Goal: Contribute content: Contribute content

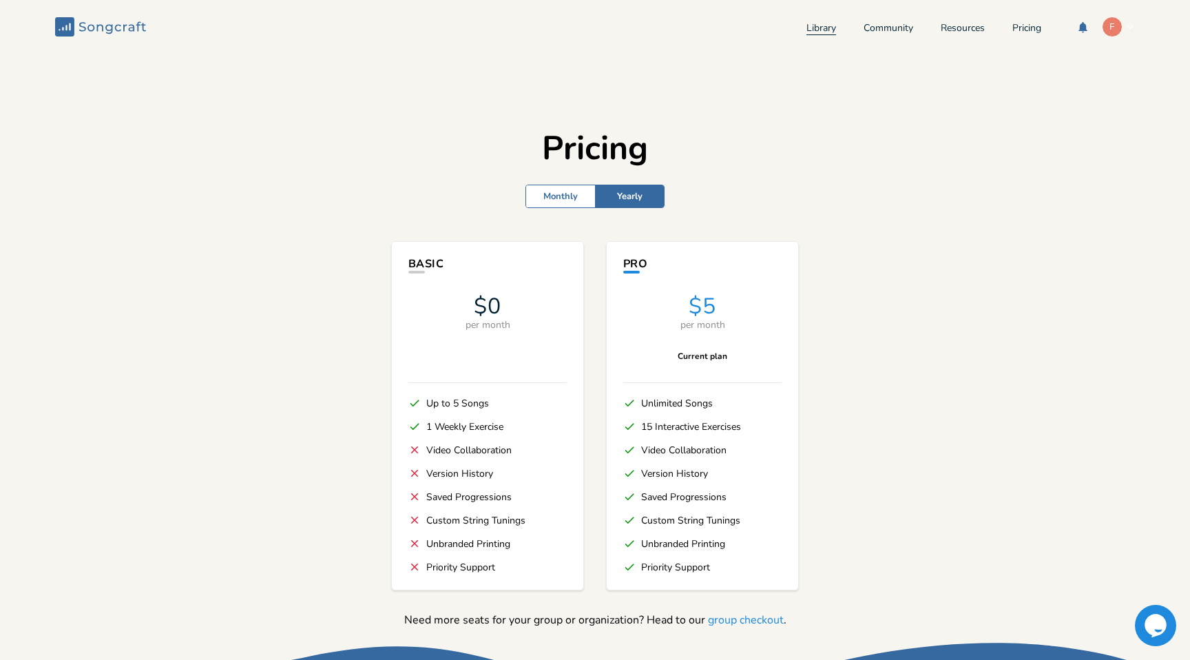
click at [806, 28] on link "Library" at bounding box center [821, 29] width 30 height 12
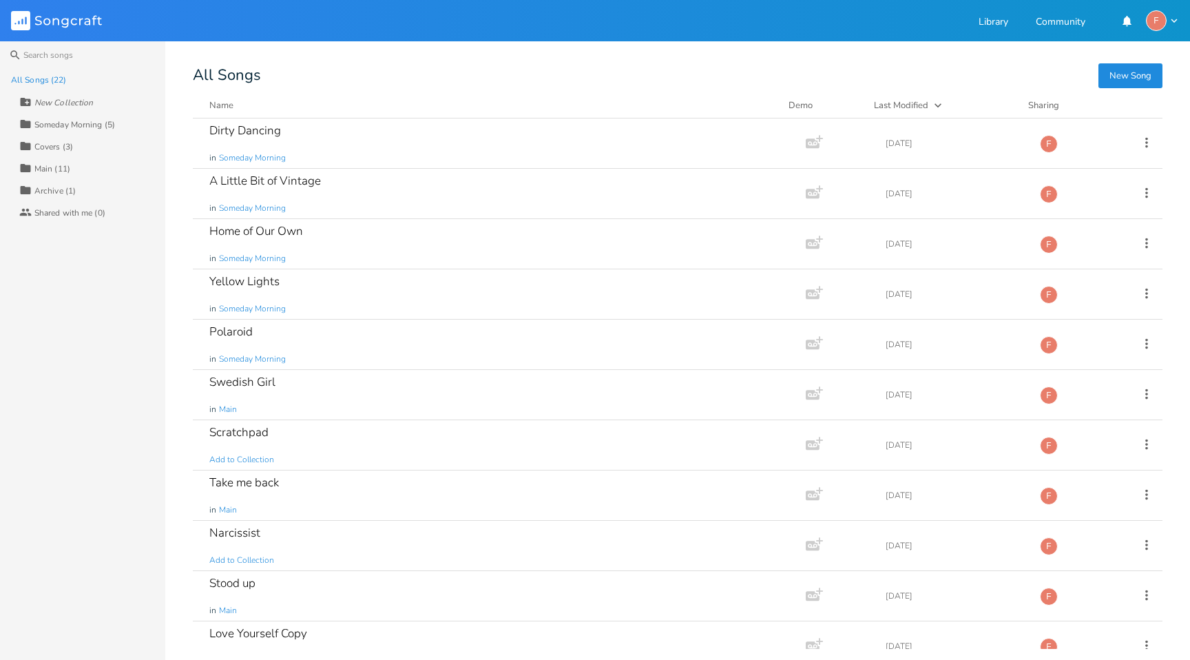
click at [69, 124] on div "Someday Morning (5)" at bounding box center [74, 125] width 81 height 8
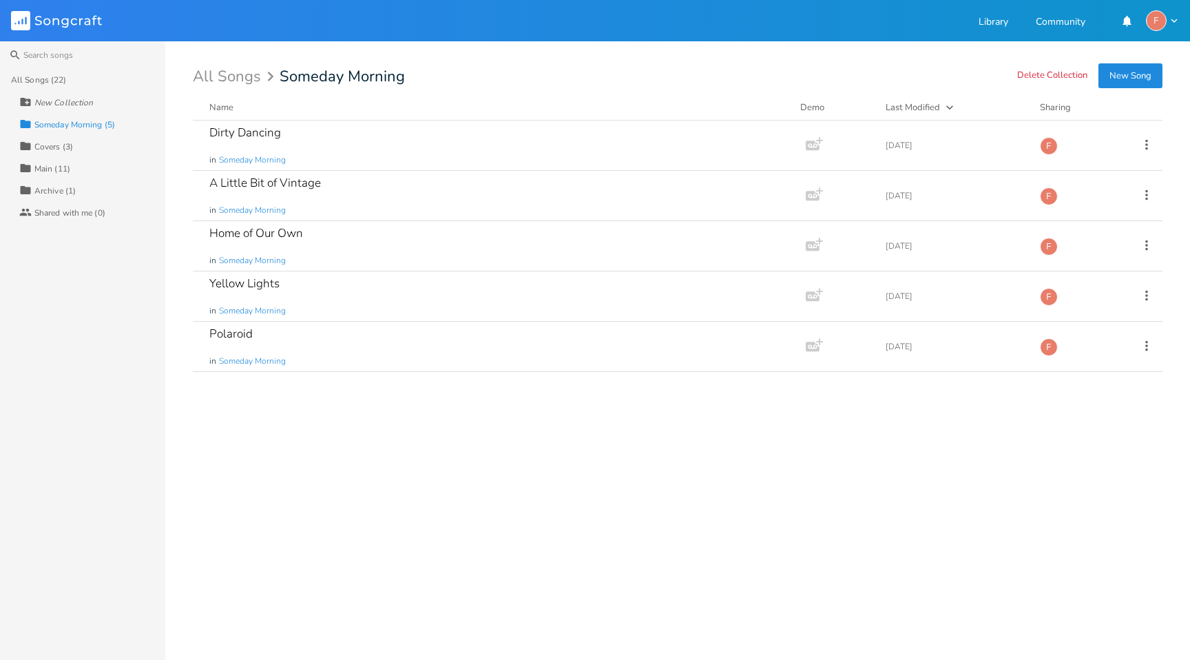
click at [1131, 82] on button "New Song" at bounding box center [1130, 75] width 64 height 25
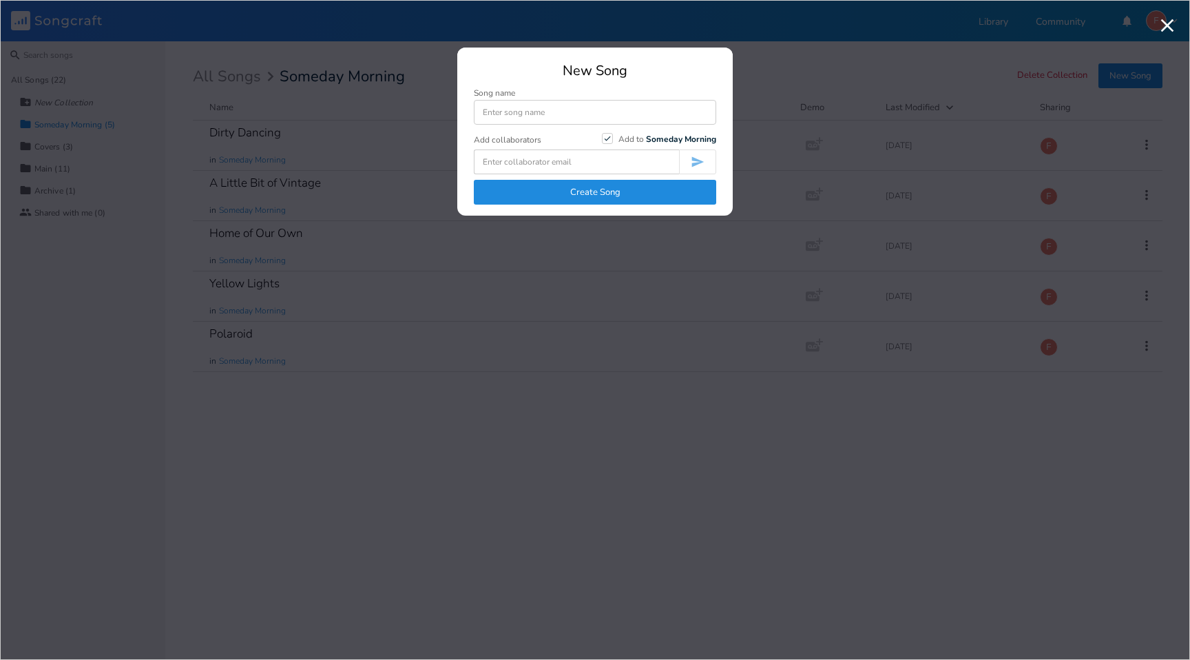
click at [536, 113] on input at bounding box center [595, 112] width 242 height 25
type input "Sunkissed Coffee"
click at [611, 183] on button "Create Song" at bounding box center [595, 192] width 242 height 25
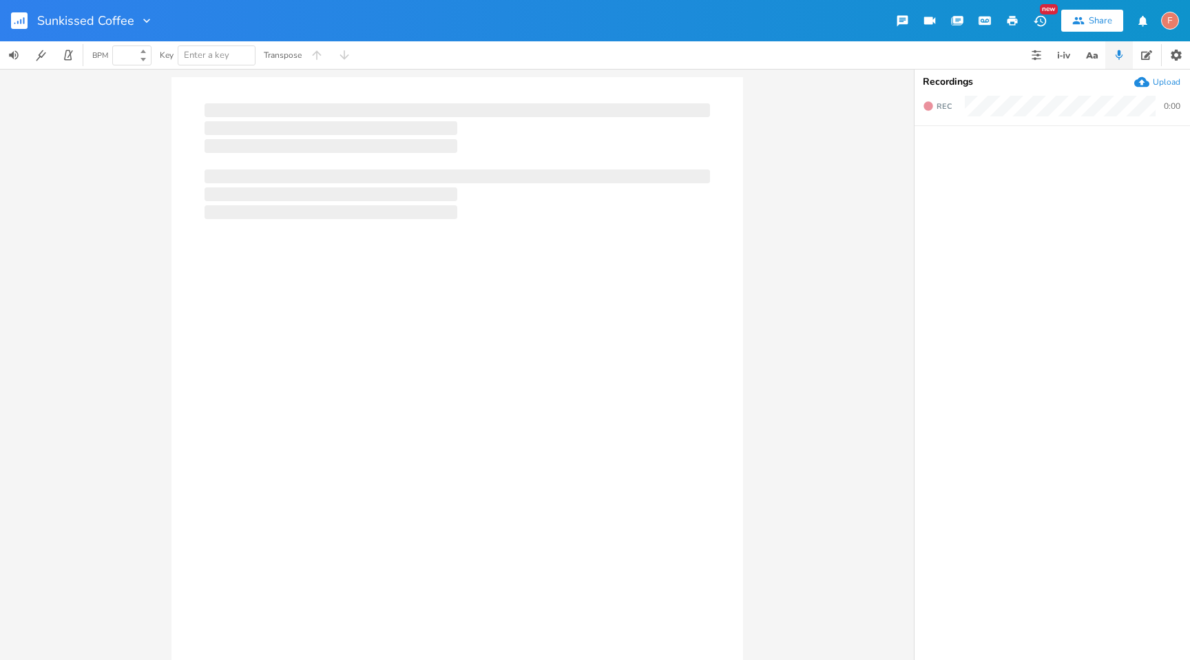
type input "100"
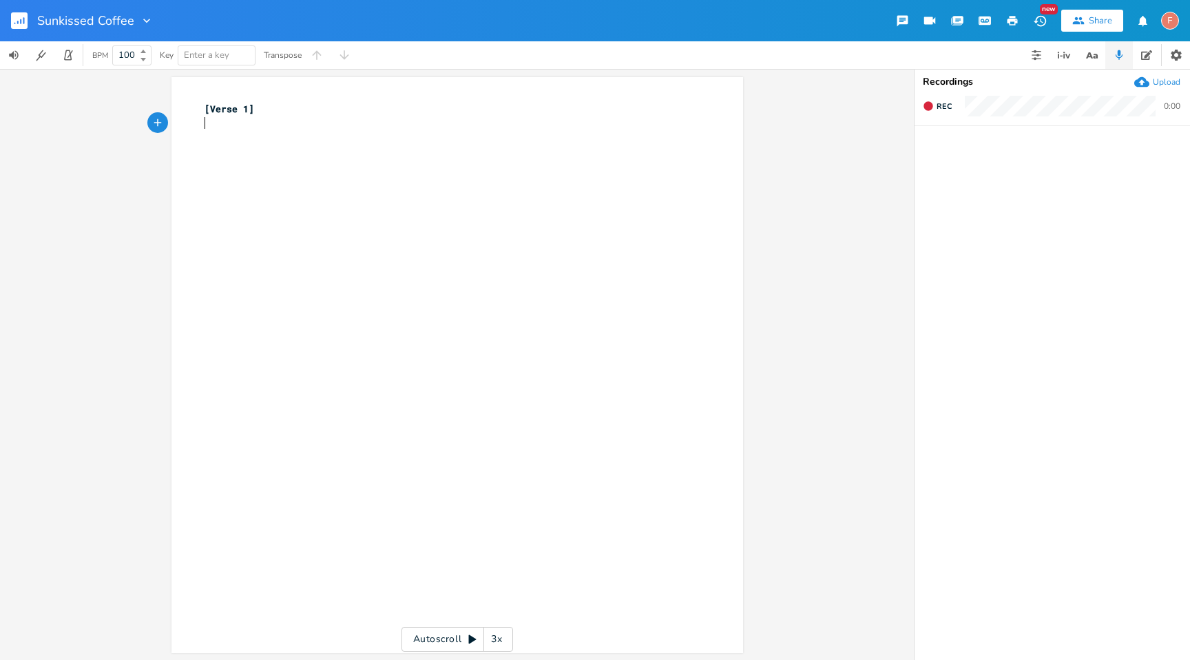
click at [324, 235] on div "xxxxxxxxxx [Verse 1] ​" at bounding box center [468, 378] width 532 height 558
type textarea "[Verse 1]"
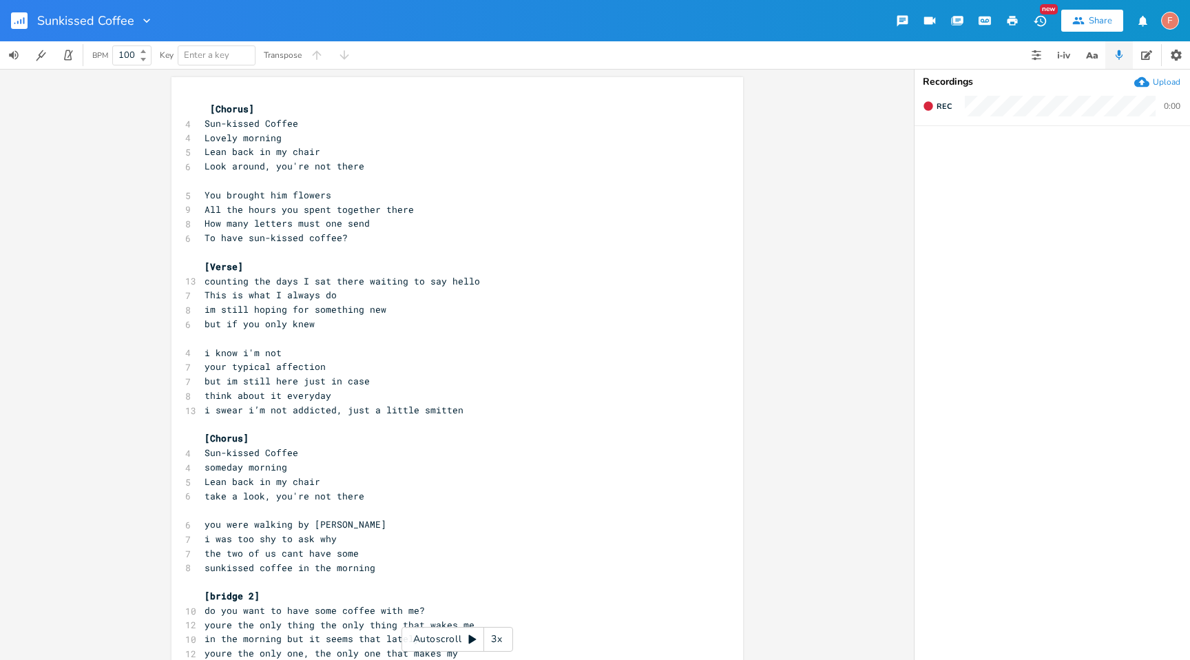
click at [210, 112] on span "[Chorus]" at bounding box center [232, 109] width 44 height 12
click at [416, 193] on pre "You brought him flowers" at bounding box center [450, 195] width 497 height 14
click at [448, 212] on pre "All the hours you spent together there" at bounding box center [450, 209] width 497 height 14
click at [462, 224] on pre "How many letters must one send" at bounding box center [450, 223] width 497 height 14
click at [431, 221] on pre "How many letters must one send" at bounding box center [450, 223] width 497 height 14
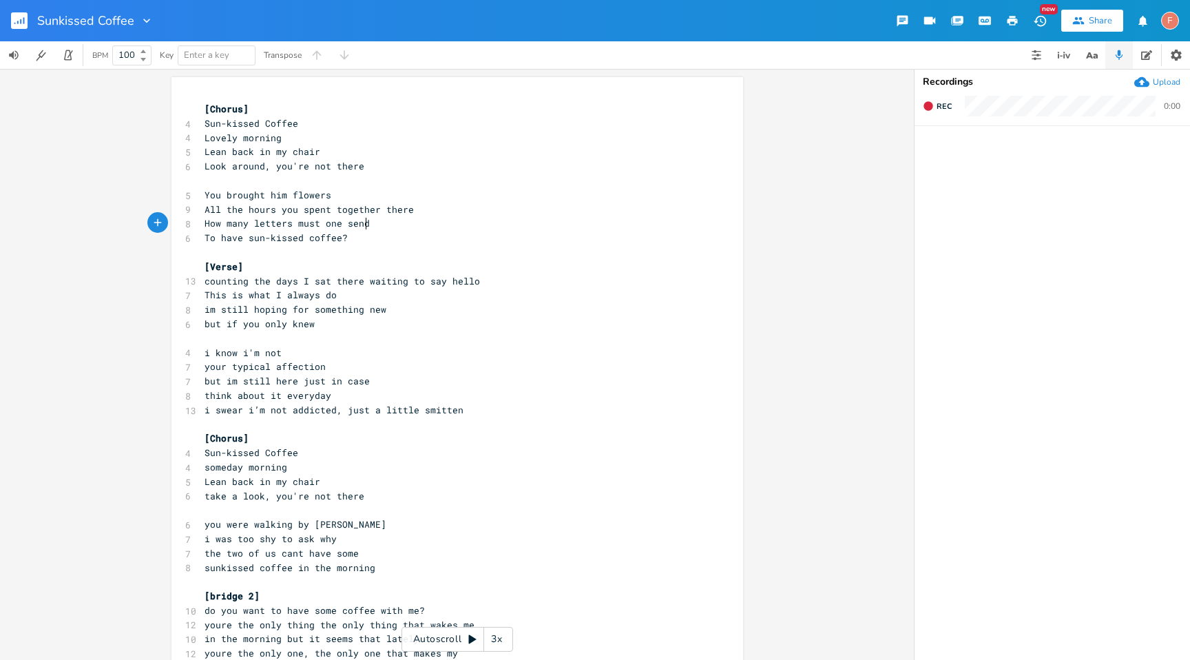
click at [467, 207] on pre "All the hours you spent together there" at bounding box center [450, 209] width 497 height 14
click at [454, 185] on pre "​" at bounding box center [450, 181] width 497 height 14
click at [450, 227] on pre "How many letters must one send" at bounding box center [450, 223] width 497 height 14
click at [452, 244] on pre "To have sun-kissed coffee?" at bounding box center [450, 238] width 497 height 14
click at [452, 226] on pre "How many letters must one send" at bounding box center [450, 223] width 497 height 14
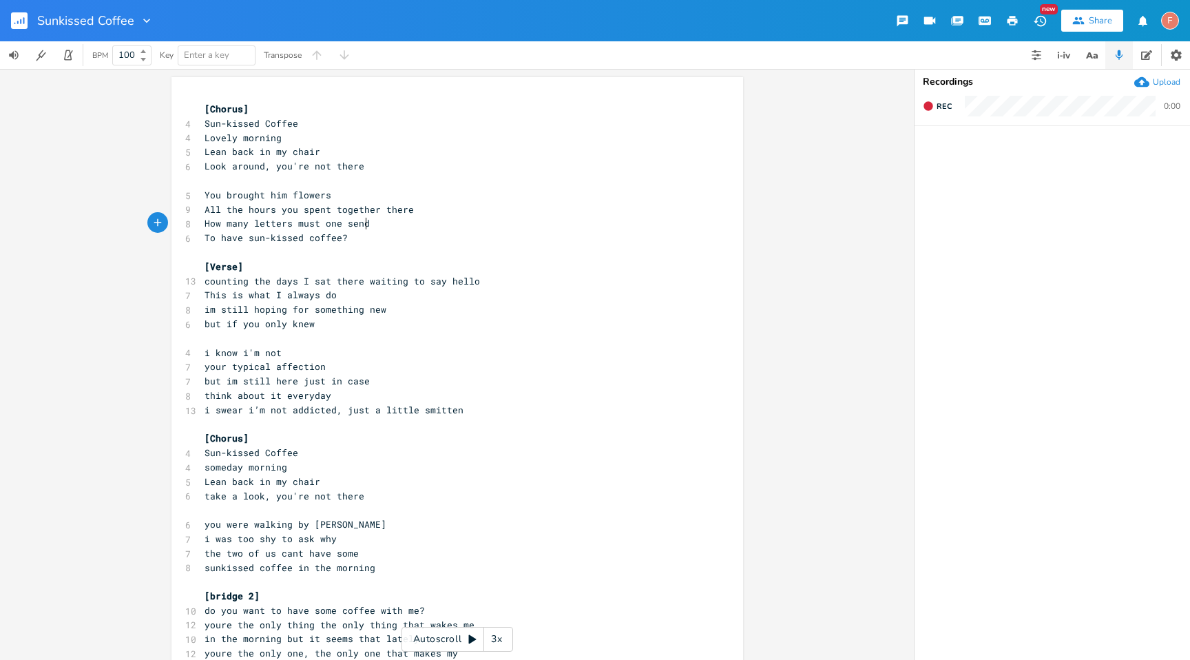
click at [452, 228] on pre "How many letters must one send" at bounding box center [450, 223] width 497 height 14
click at [470, 236] on pre "To have sun-kissed coffee?" at bounding box center [450, 238] width 497 height 14
click at [517, 277] on pre "counting the days I sat there waiting to say hello" at bounding box center [450, 281] width 497 height 14
click at [527, 284] on pre "counting the days I sat there waiting to say hello" at bounding box center [450, 281] width 497 height 14
click at [536, 293] on pre "This is what I always do" at bounding box center [450, 295] width 497 height 14
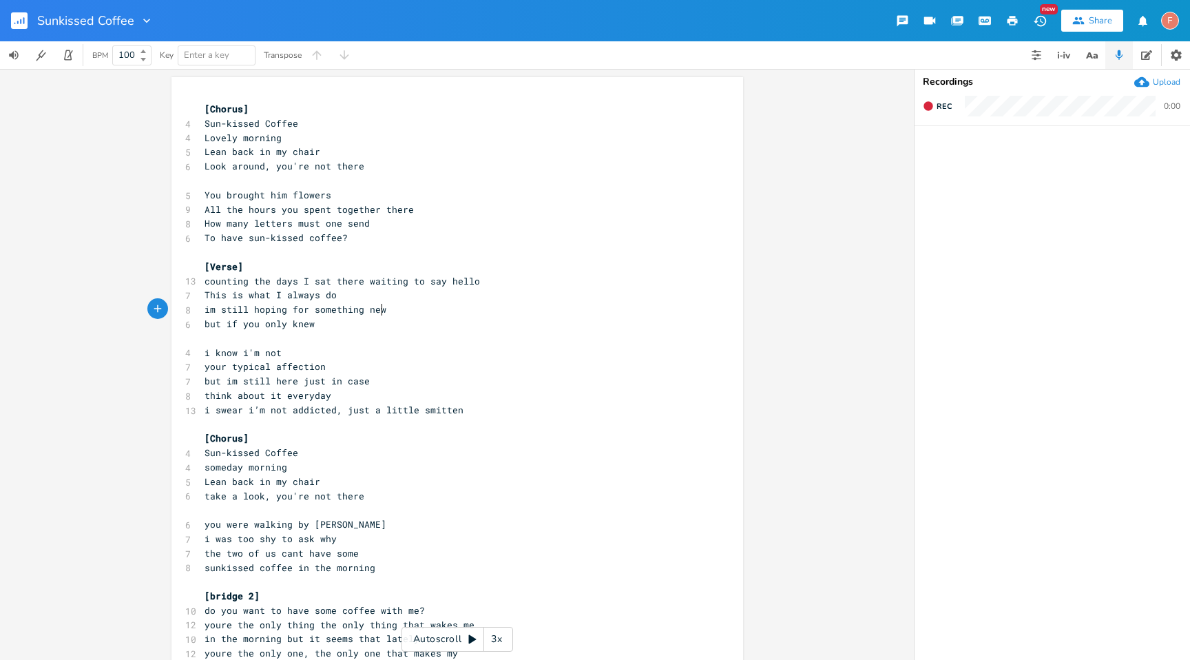
click at [509, 311] on pre "im still hoping for something new" at bounding box center [450, 309] width 497 height 14
click at [512, 329] on pre "but if you only knew" at bounding box center [450, 324] width 497 height 14
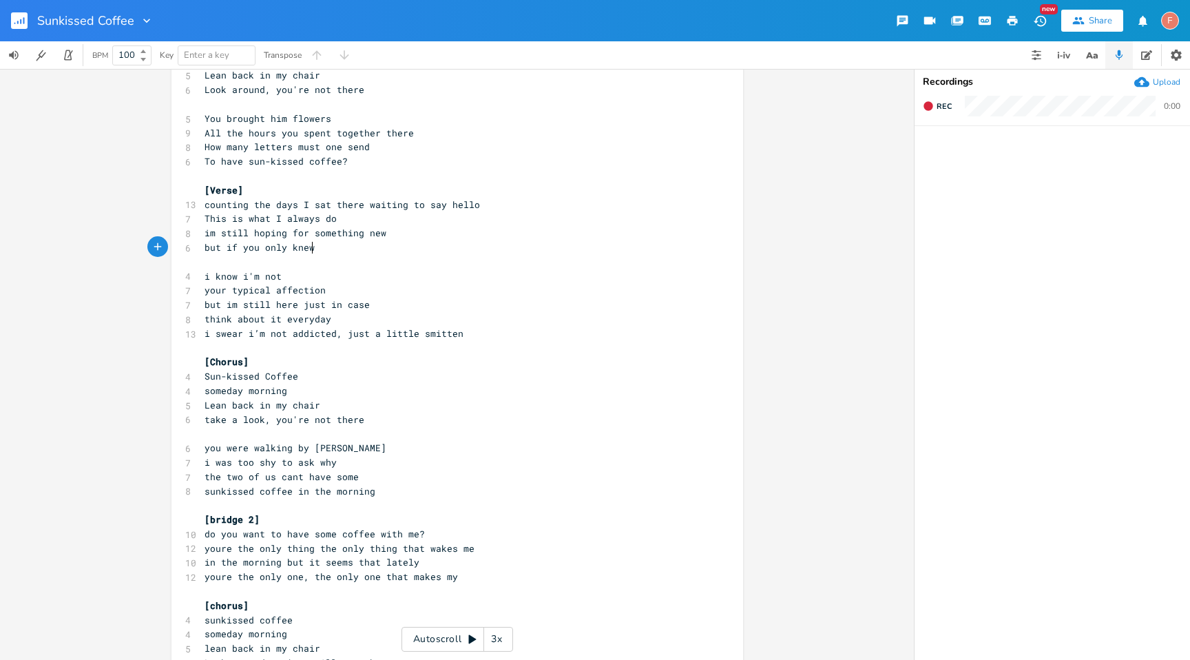
scroll to position [80, 0]
click at [205, 184] on span "[Verse]" at bounding box center [224, 186] width 39 height 12
click at [425, 245] on pre "but if you only knew" at bounding box center [450, 244] width 497 height 14
click at [459, 258] on pre "​" at bounding box center [450, 258] width 497 height 14
click at [472, 278] on pre "i know i'm not" at bounding box center [450, 273] width 497 height 14
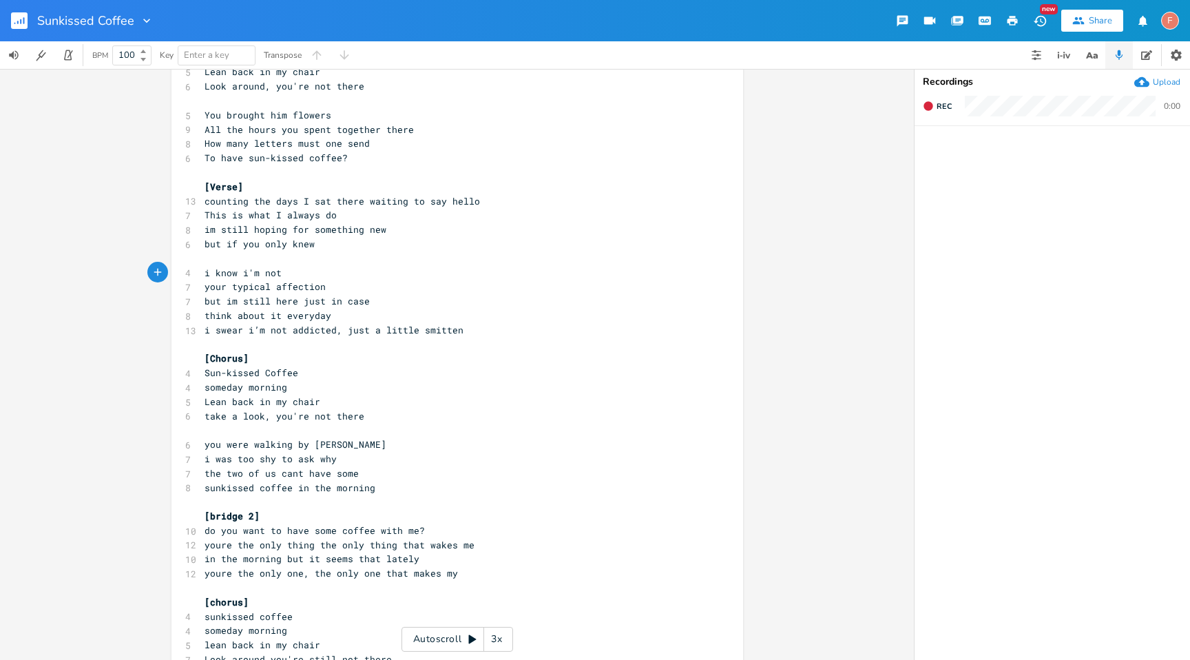
click at [495, 286] on pre "your typical affection" at bounding box center [450, 287] width 497 height 14
click at [514, 297] on pre "but im still here just in case" at bounding box center [450, 301] width 497 height 14
click at [523, 317] on pre "think about it everyday" at bounding box center [450, 316] width 497 height 14
click at [550, 333] on pre "i swear i’m not addicted, just a little smitten" at bounding box center [450, 330] width 497 height 14
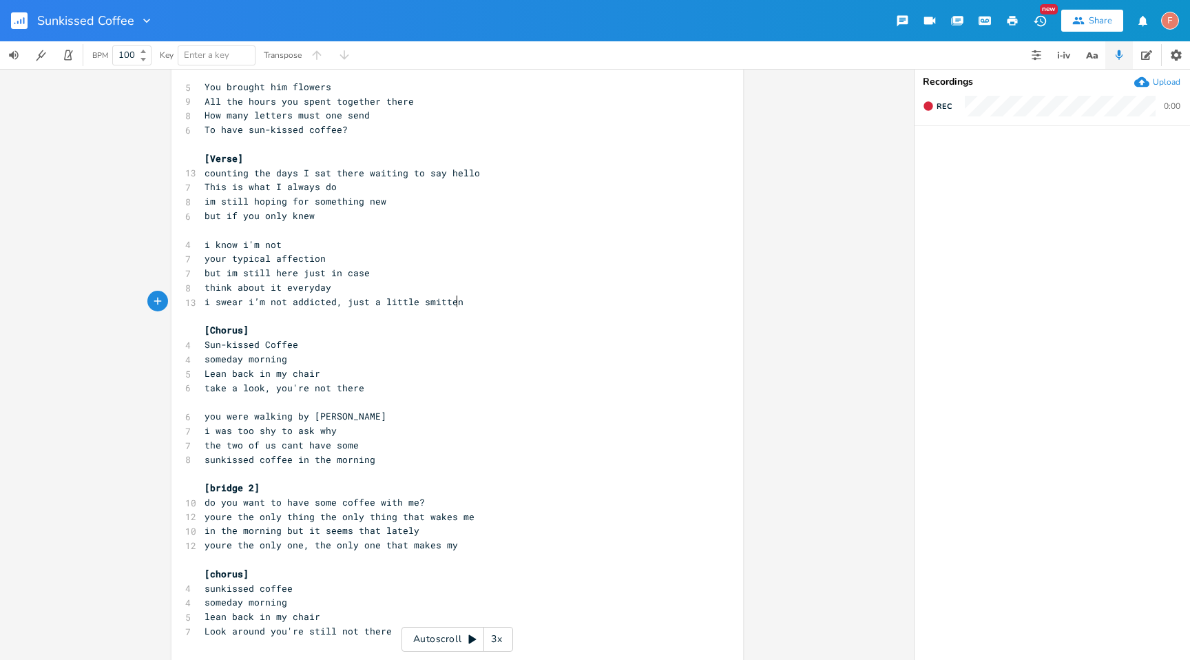
scroll to position [129, 0]
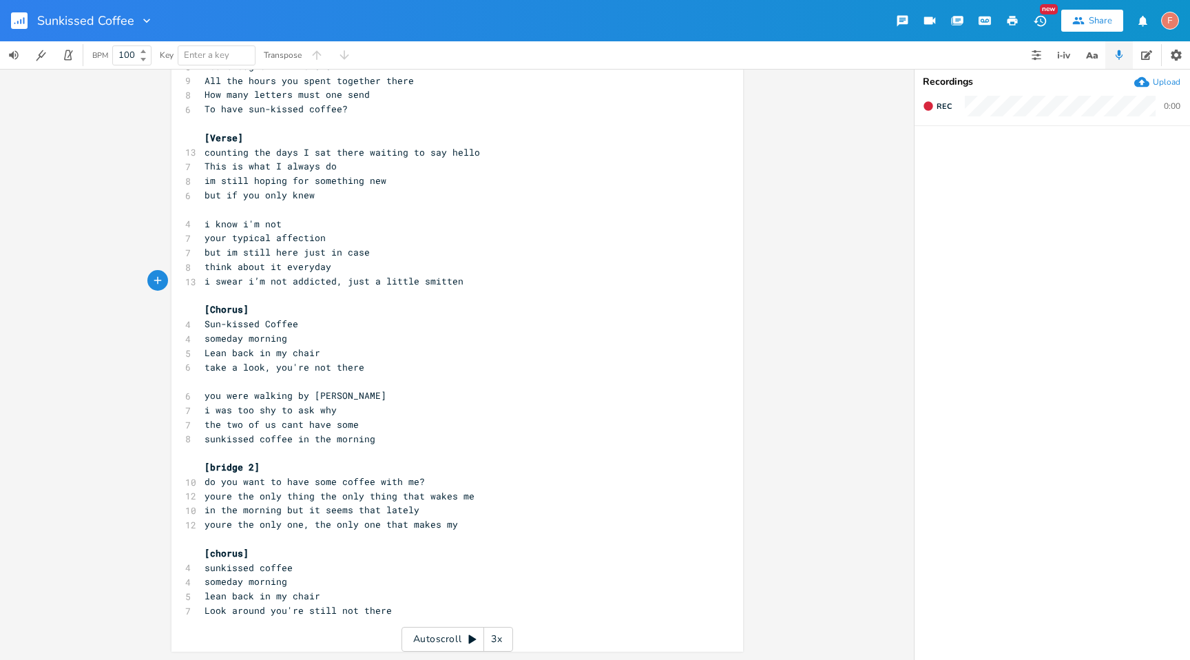
click at [537, 327] on pre "Sun-kissed Coffee" at bounding box center [450, 324] width 497 height 14
click at [539, 335] on pre "someday morning" at bounding box center [450, 338] width 497 height 14
click at [542, 345] on pre "someday morning" at bounding box center [450, 338] width 497 height 14
click at [549, 352] on pre "Lean back in my chair" at bounding box center [450, 353] width 497 height 14
click at [539, 355] on pre "Lean back in my chair" at bounding box center [450, 353] width 497 height 14
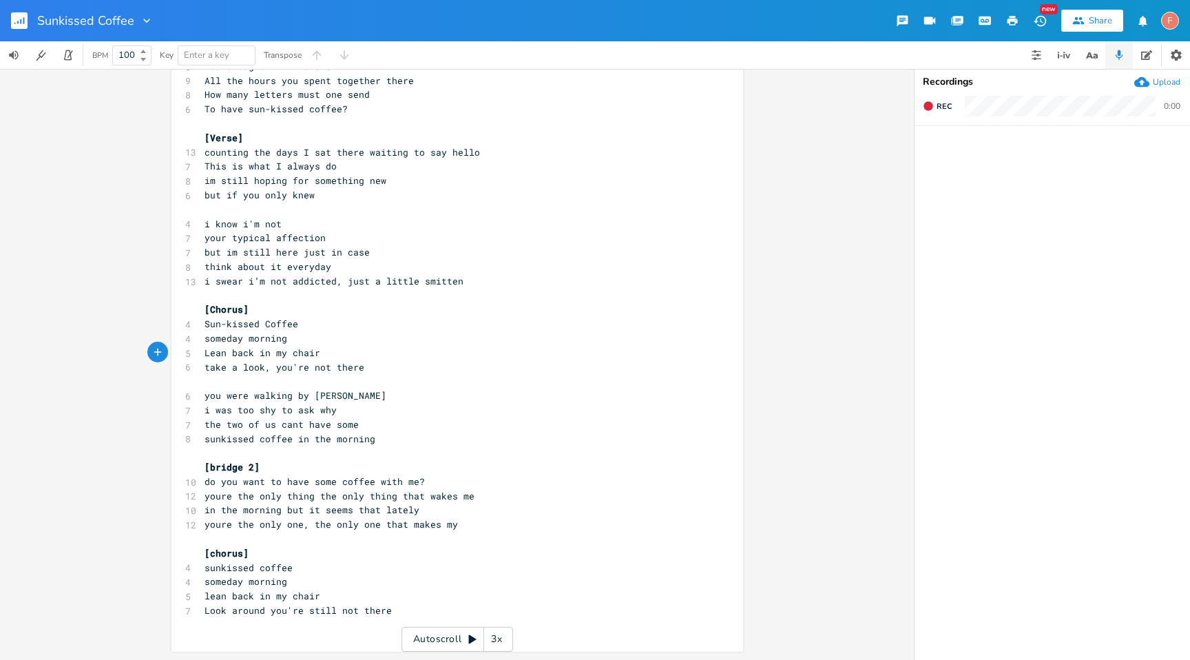
click at [556, 371] on pre "take a look, you're not there" at bounding box center [450, 367] width 497 height 14
click at [570, 386] on pre "​" at bounding box center [450, 381] width 497 height 14
click at [595, 408] on pre "i was too shy to ask why" at bounding box center [450, 410] width 497 height 14
click at [547, 305] on pre "[Chorus]" at bounding box center [450, 309] width 497 height 14
click at [543, 294] on pre "​" at bounding box center [450, 296] width 497 height 14
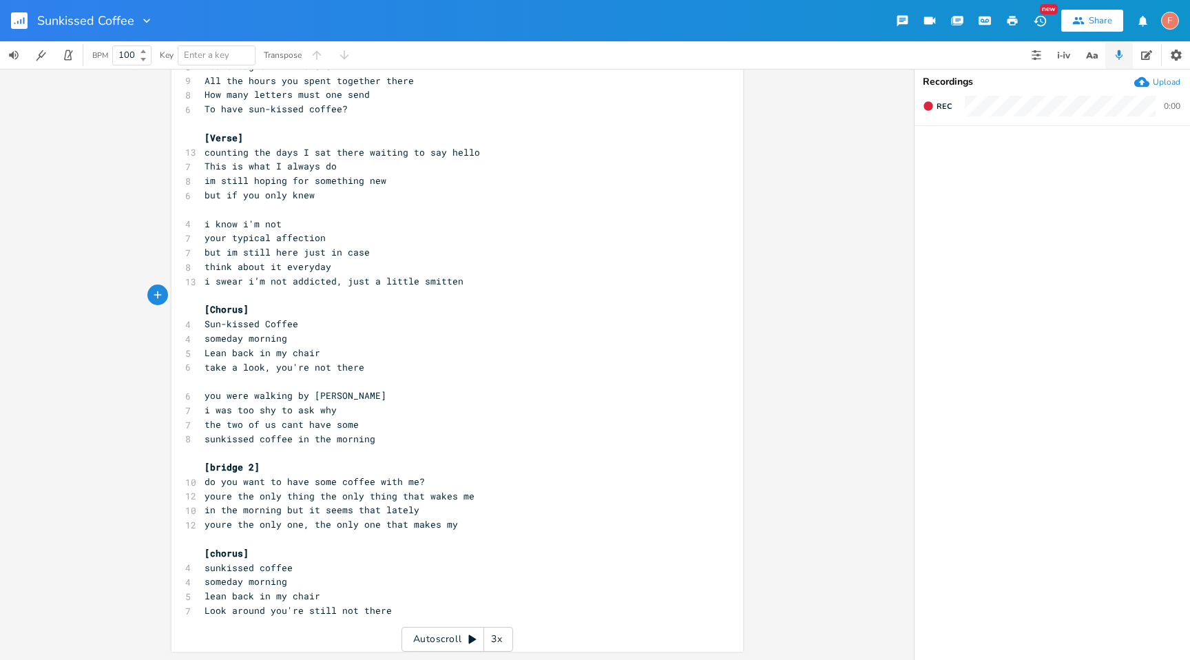
click at [540, 284] on pre "i swear i’m not addicted, just a little smitten" at bounding box center [450, 281] width 497 height 14
click at [524, 266] on pre "think about it everyday" at bounding box center [450, 267] width 497 height 14
click at [519, 258] on pre "but im still here just in case" at bounding box center [450, 252] width 497 height 14
click at [556, 357] on pre "Lean back in my chair" at bounding box center [450, 353] width 497 height 14
click at [493, 364] on pre "take a look, you're not there" at bounding box center [450, 367] width 497 height 14
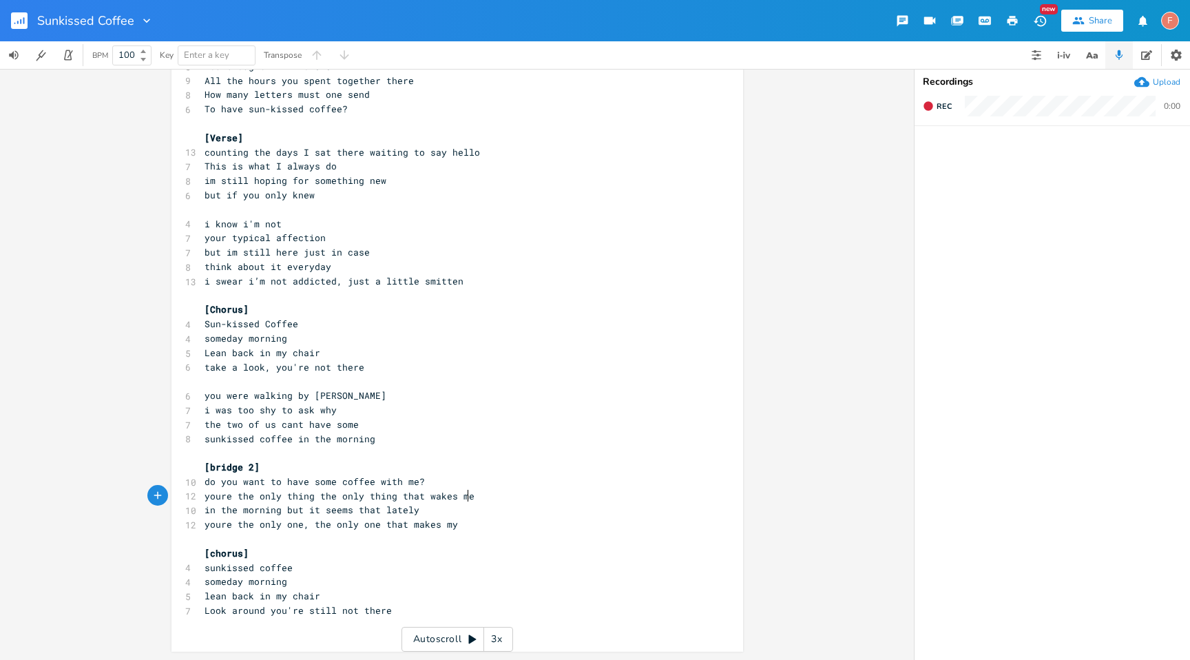
click at [532, 494] on pre "youre the only thing the only thing that wakes me" at bounding box center [450, 496] width 497 height 14
click at [427, 498] on span "youre the only thing the only thing that wakes me" at bounding box center [340, 496] width 270 height 12
type textarea "wakes"
click at [427, 498] on span "youre the only thing the only thing that wakes me" at bounding box center [340, 496] width 270 height 12
click at [510, 498] on pre "youre the only thing the only thing that wakes me" at bounding box center [450, 496] width 497 height 14
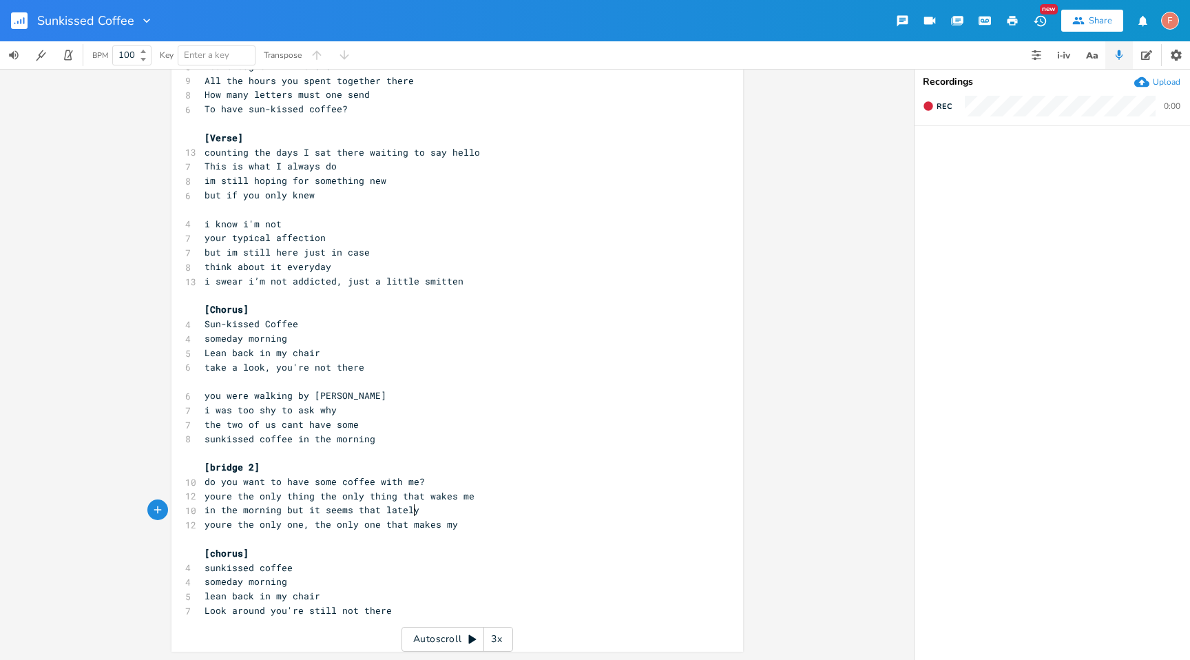
click at [520, 517] on pre "in the morning but it seems that lately" at bounding box center [450, 510] width 497 height 14
click at [530, 531] on div "[Chorus] 4 Sun-kissed Coffee 4 Lovely morning 5 Lean back in my chair 6 Look ar…" at bounding box center [450, 302] width 497 height 659
click at [523, 528] on pre "youre the only one, the only one that makes my" at bounding box center [450, 524] width 497 height 14
click at [490, 524] on pre "youre the only one, the only one that makes my" at bounding box center [450, 524] width 497 height 14
click at [508, 529] on pre "youre the only one, the only one that makes my" at bounding box center [450, 524] width 497 height 14
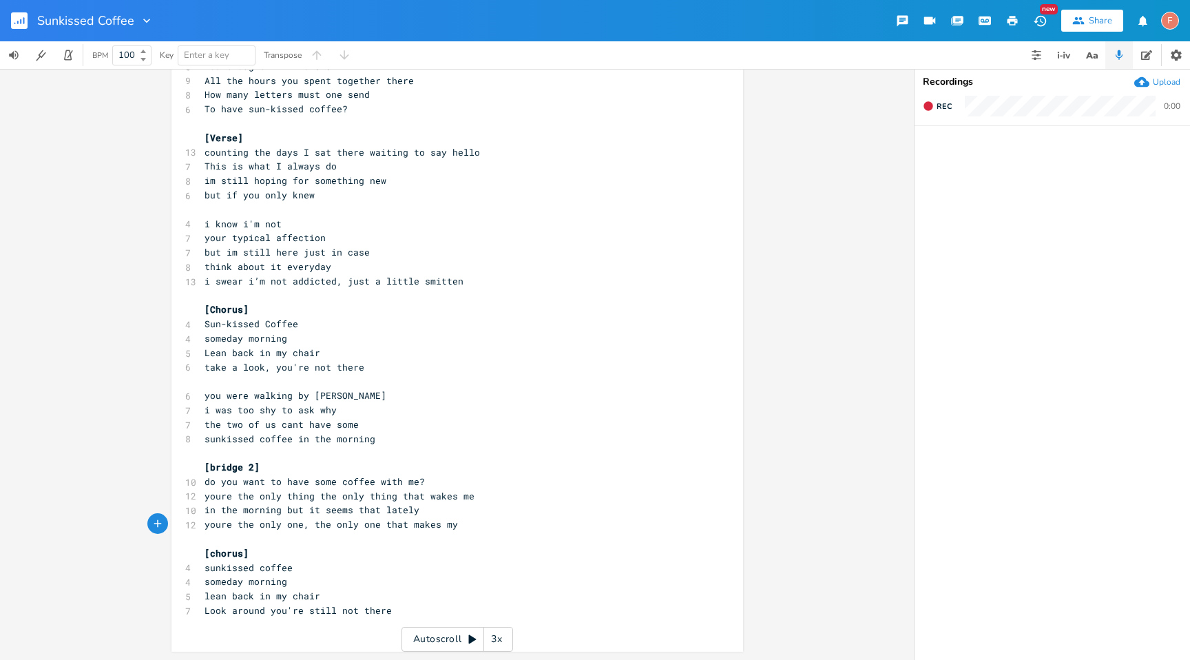
scroll to position [128, 0]
type textarea "(j"
type textarea "Se"
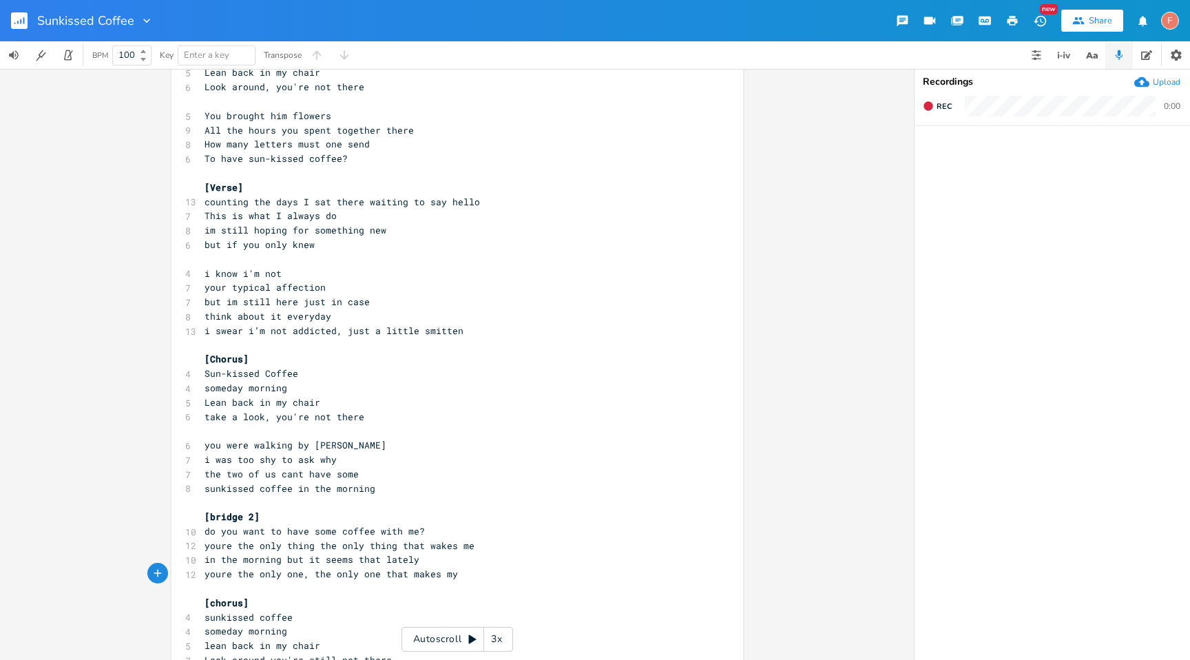
scroll to position [55, 0]
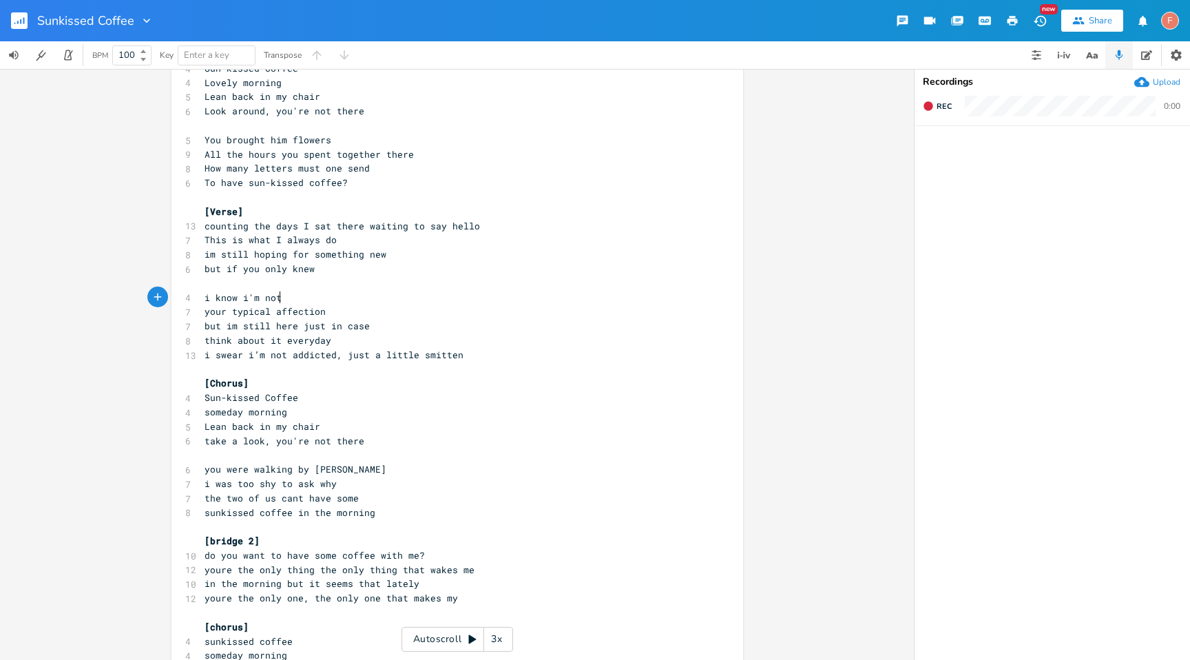
click at [452, 299] on pre "i know i'm not" at bounding box center [450, 298] width 497 height 14
click at [436, 288] on pre "​" at bounding box center [450, 283] width 497 height 14
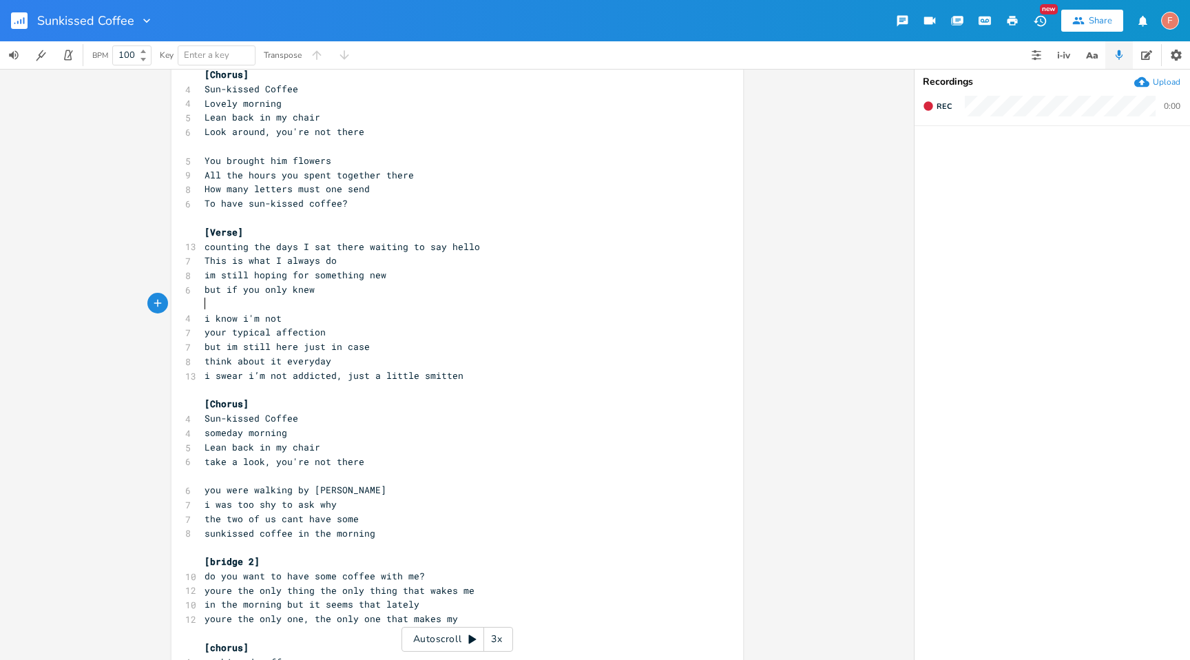
scroll to position [33, 0]
click at [1149, 52] on icon "button" at bounding box center [1146, 55] width 11 height 11
click at [1176, 55] on icon "button" at bounding box center [1176, 55] width 14 height 14
click at [1009, 143] on textarea at bounding box center [1052, 378] width 275 height 564
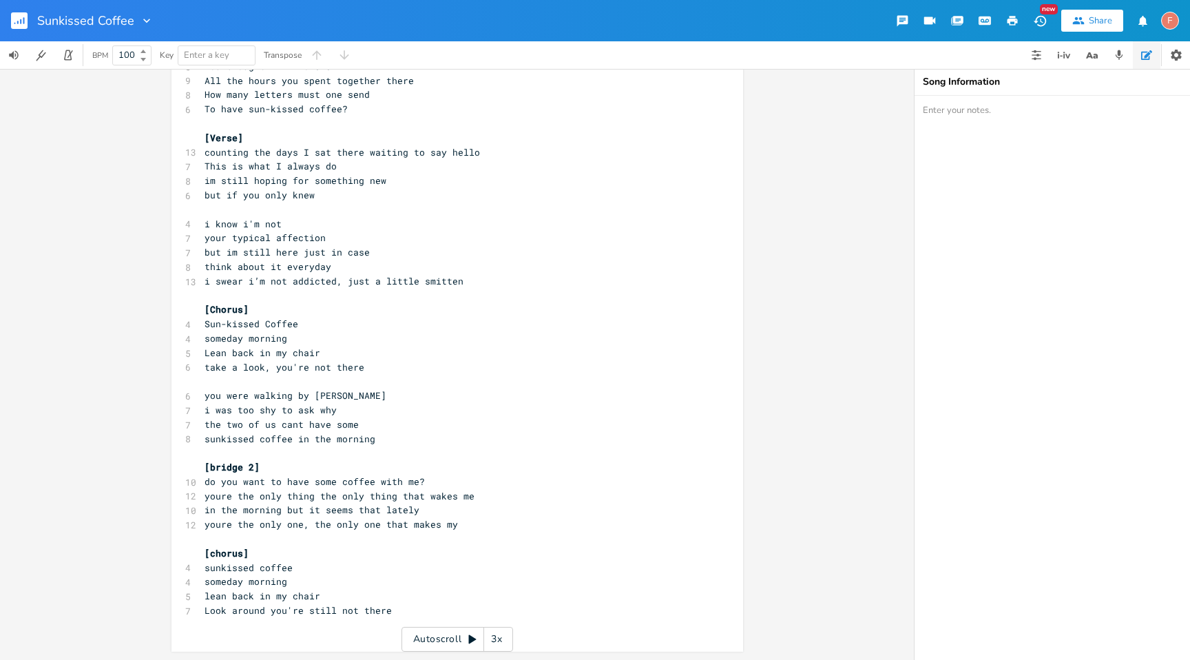
scroll to position [0, 0]
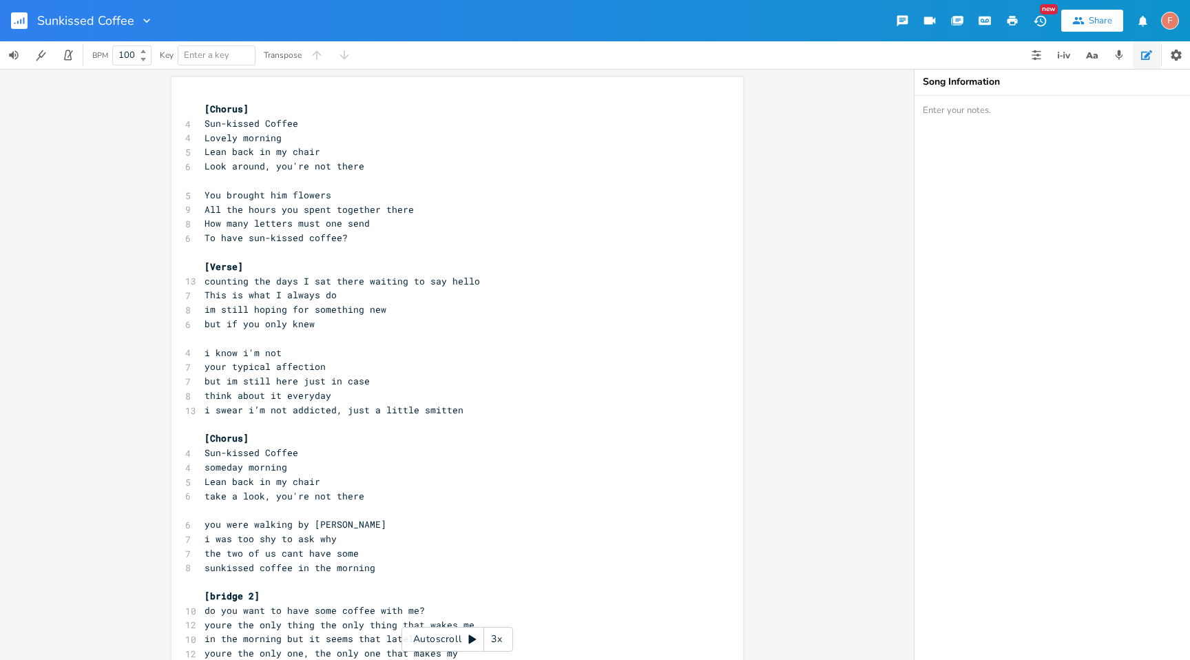
click at [145, 18] on icon "button" at bounding box center [147, 21] width 14 height 14
click at [1040, 21] on icon "button" at bounding box center [1040, 21] width 14 height 14
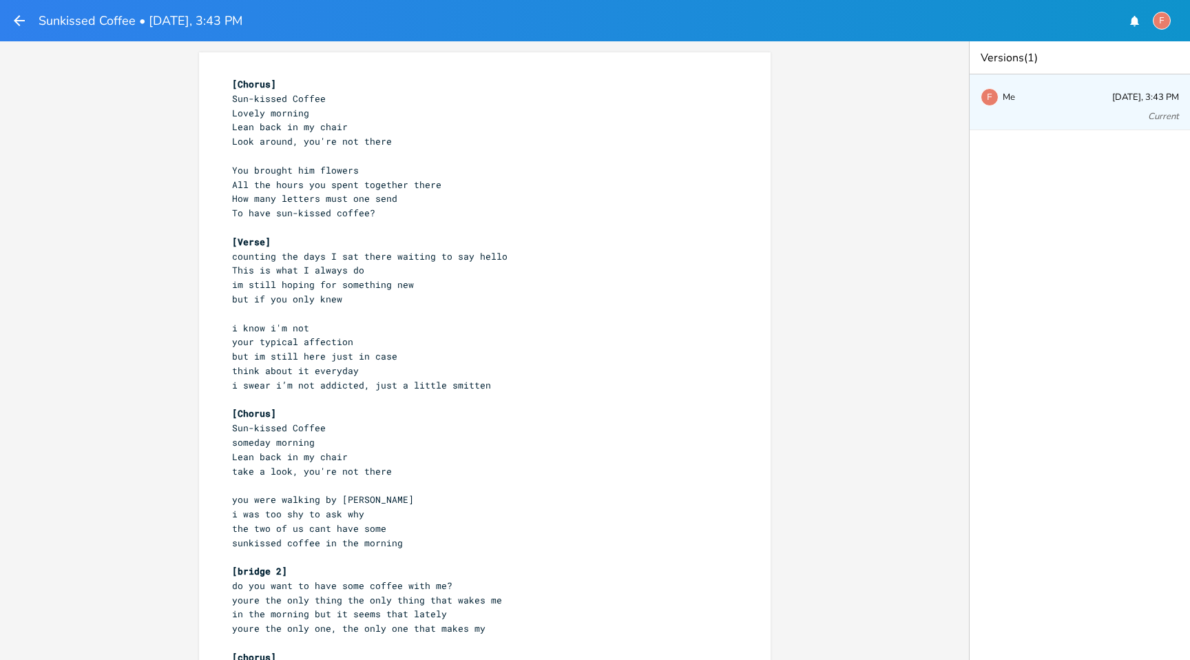
click at [1040, 196] on div "Versions (1) F Me [DATE], 3:43 PM Current" at bounding box center [1079, 350] width 221 height 618
click at [1086, 149] on div "Versions (1) F Me [DATE], 3:43 PM Current" at bounding box center [1079, 350] width 221 height 618
click at [1161, 105] on div "F Me [DATE], 3:43 PM Current" at bounding box center [1080, 102] width 220 height 56
click at [989, 97] on div "F" at bounding box center [990, 97] width 18 height 18
click at [1048, 218] on div "Versions (1) F Me [DATE], 3:43 PM Current" at bounding box center [1079, 350] width 221 height 618
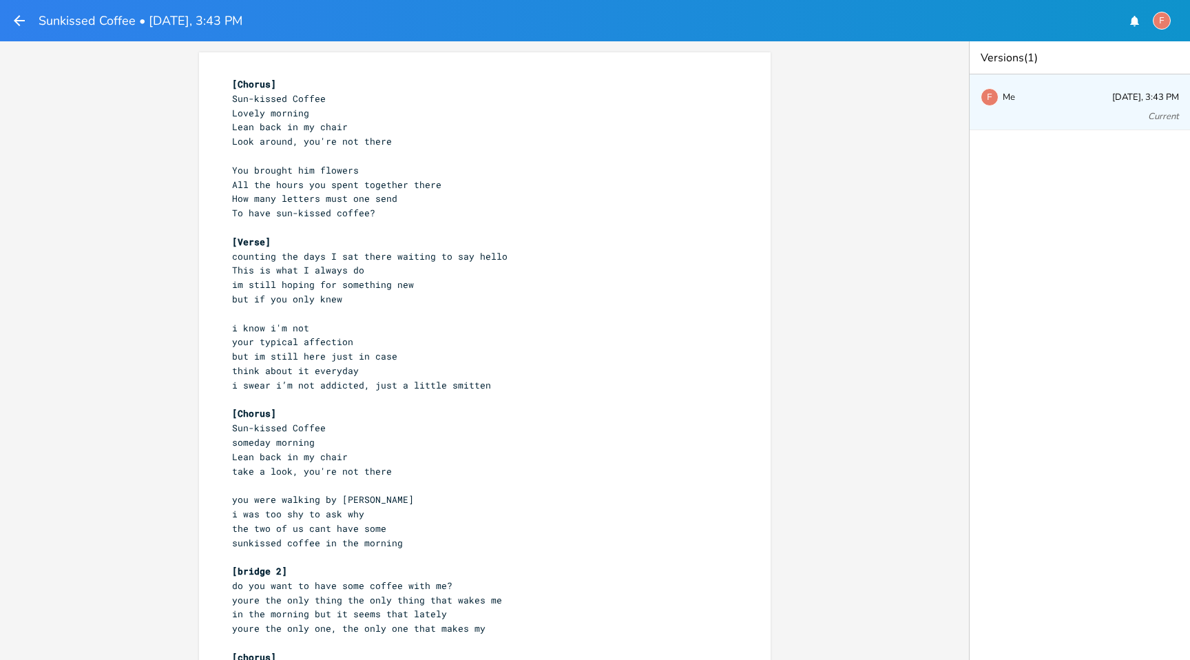
click at [420, 224] on pre "​" at bounding box center [477, 227] width 497 height 14
click at [583, 116] on pre "Lovely morning" at bounding box center [477, 113] width 497 height 14
click at [371, 60] on div "xxxxxxxxxx [Chorus] Sun-kissed Coffee Lovely morning Lean back in my chair Look…" at bounding box center [485, 403] width 572 height 703
click at [399, 179] on span "All the hours you spent together there" at bounding box center [336, 184] width 209 height 12
click at [5, 15] on header "Sunkissed Coffee • [DATE], 3:43 PM F" at bounding box center [595, 20] width 1190 height 41
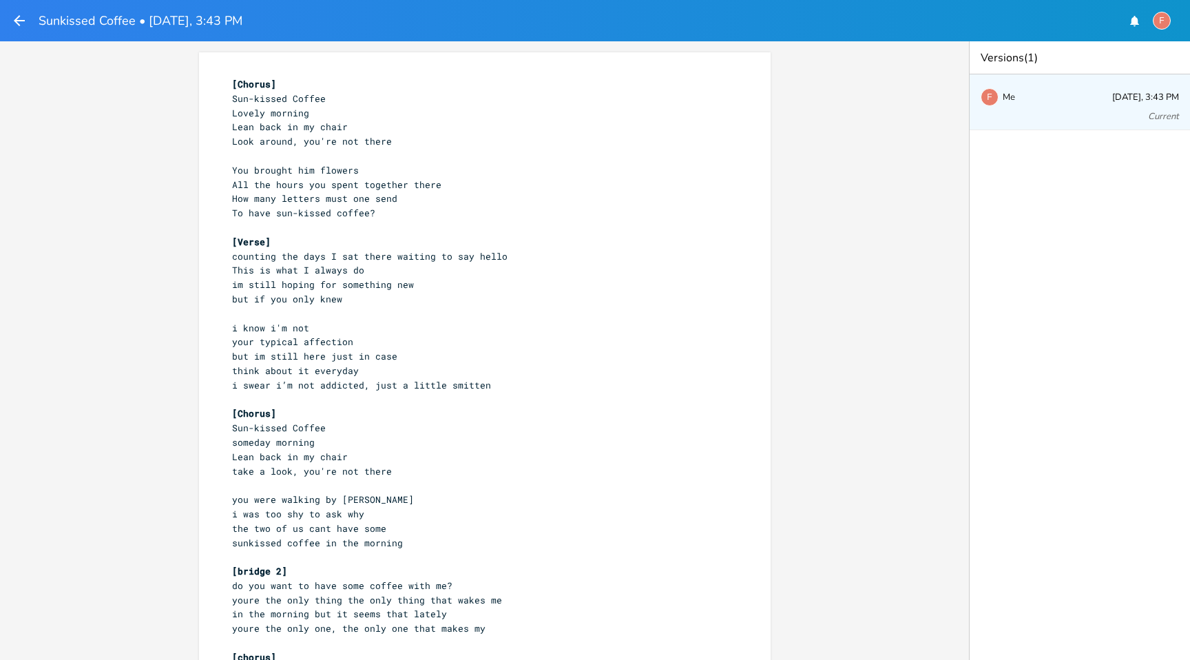
click at [14, 19] on icon "button" at bounding box center [19, 20] width 17 height 17
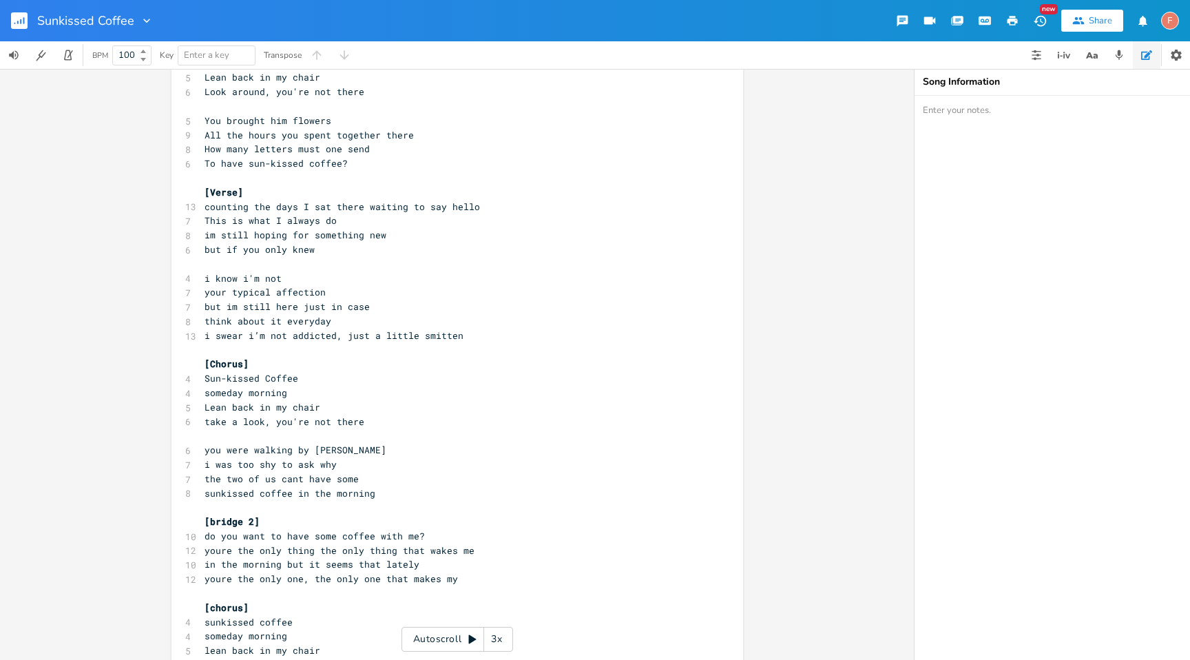
scroll to position [129, 0]
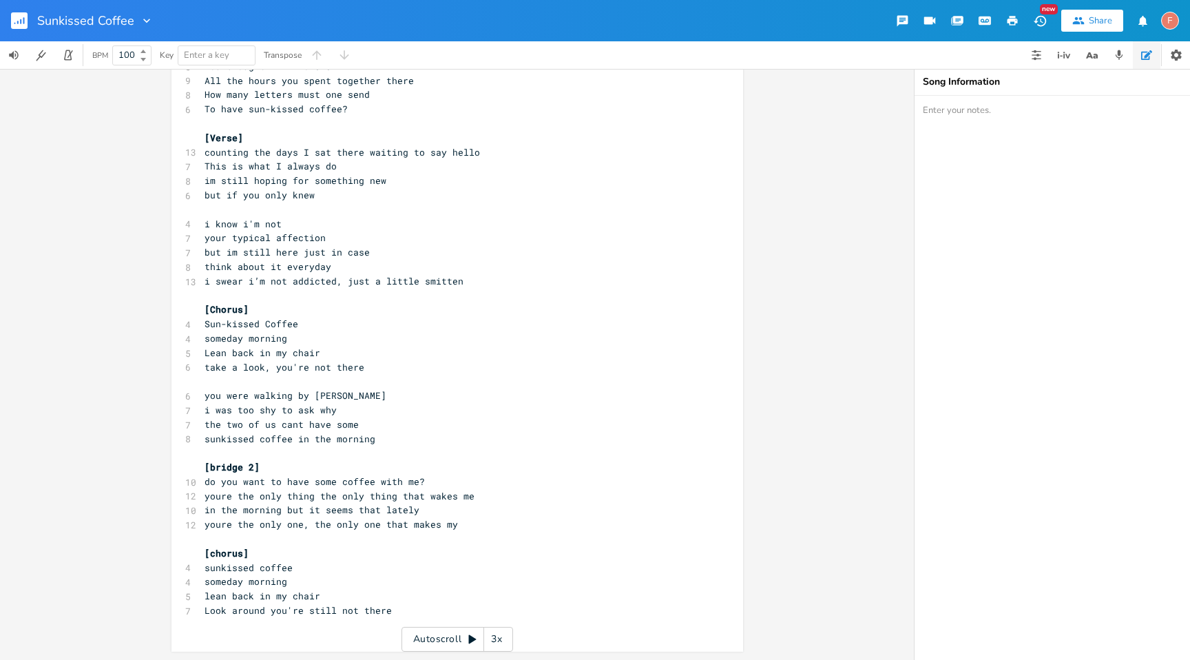
click at [452, 262] on pre "think about it everyday" at bounding box center [450, 267] width 497 height 14
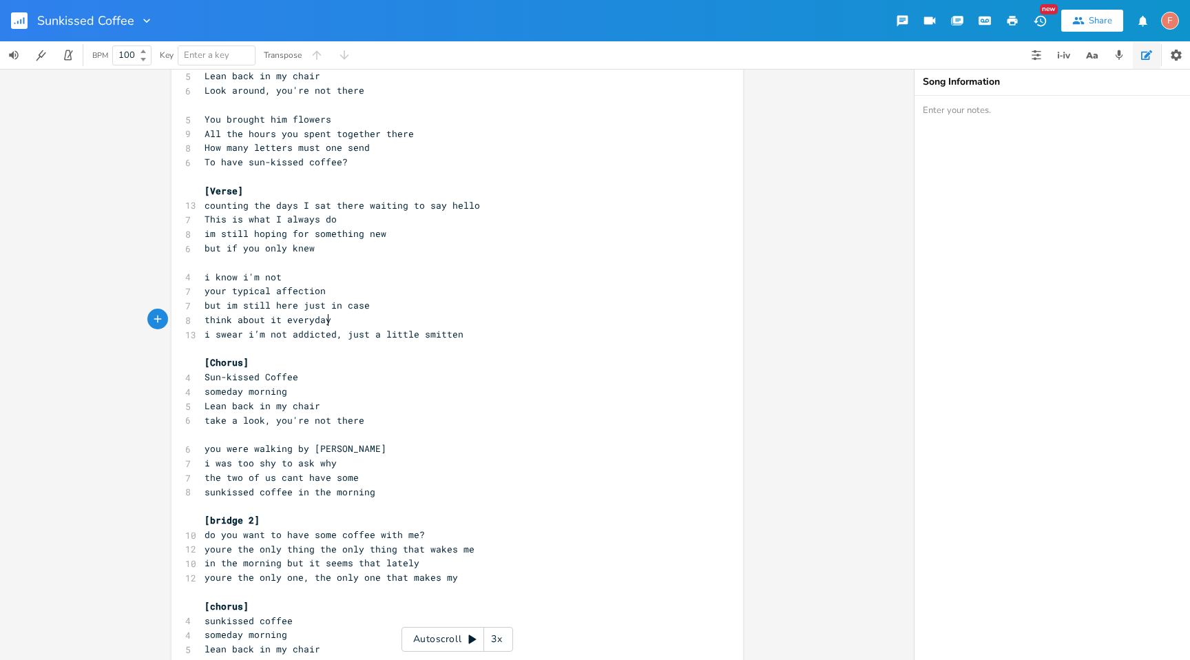
scroll to position [0, 0]
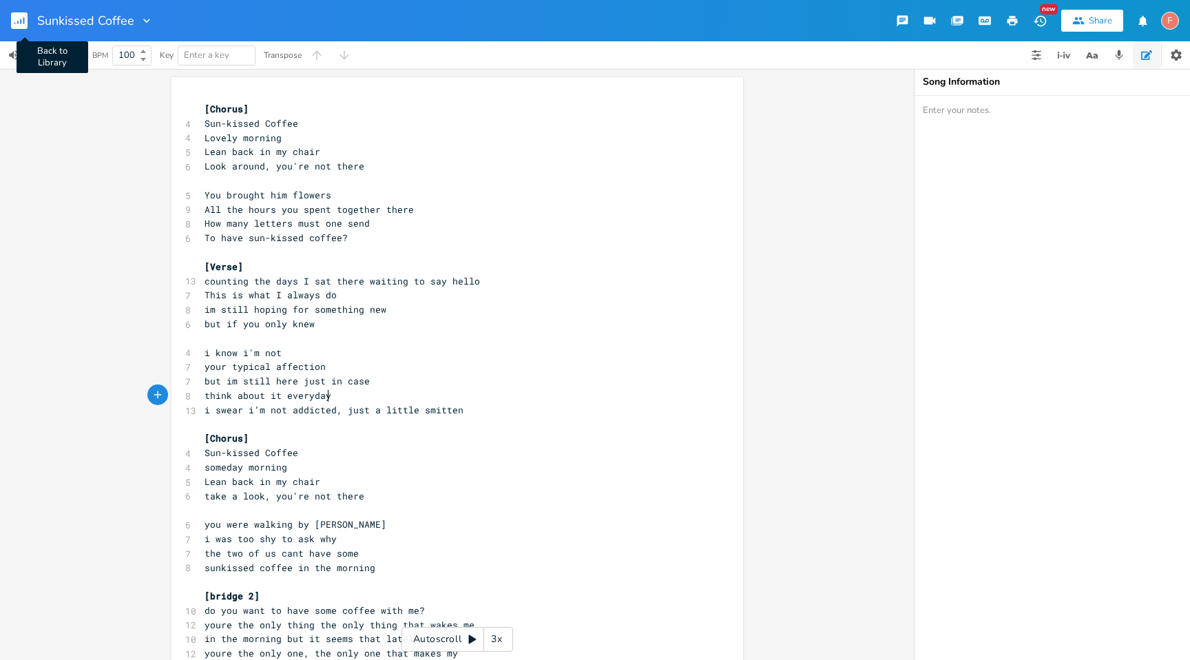
click at [16, 16] on rect "button" at bounding box center [19, 20] width 17 height 17
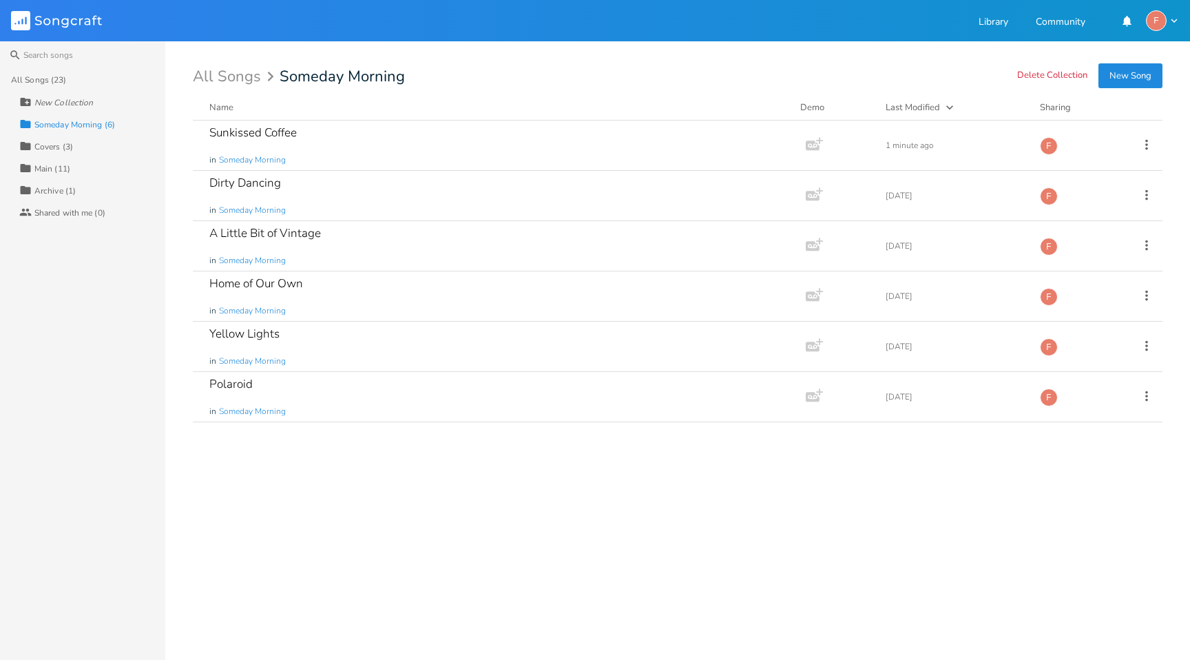
click at [412, 511] on div "Sunkissed Coffee in Someday Morning Add Demo 1 minute ago F Dirty Dancing in So…" at bounding box center [678, 385] width 970 height 528
click at [1123, 76] on button "New Song" at bounding box center [1130, 75] width 64 height 25
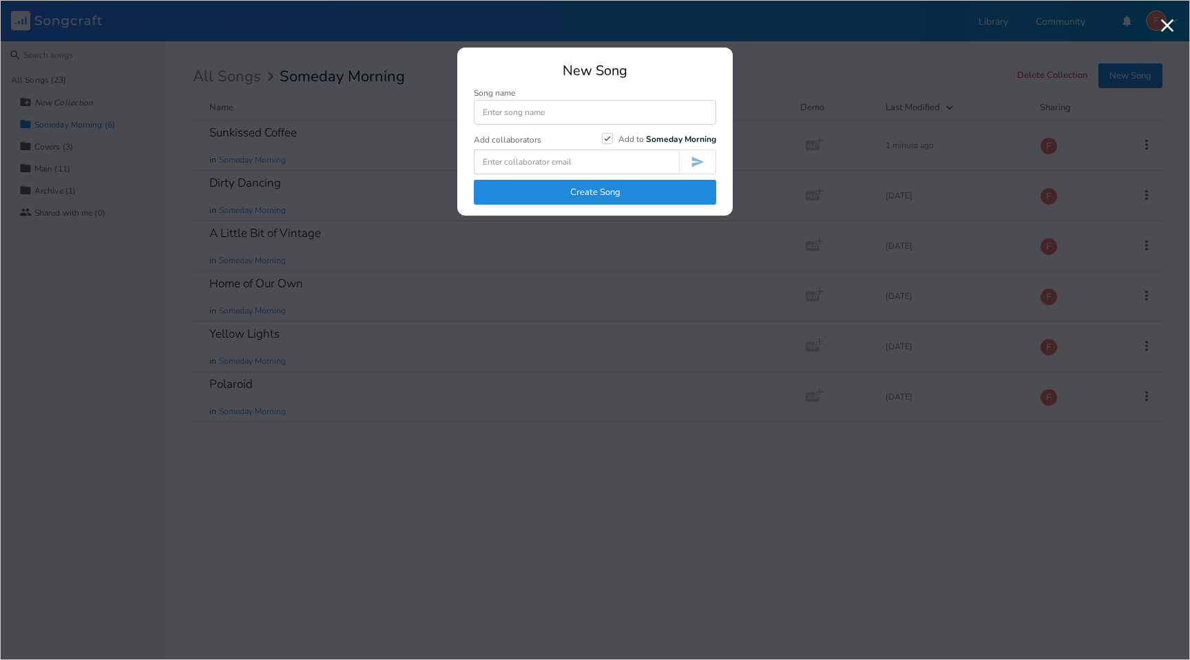
click at [534, 115] on input at bounding box center [595, 112] width 242 height 25
type input "Sunkissed Coffee"
click at [584, 196] on button "Create Song" at bounding box center [595, 192] width 242 height 25
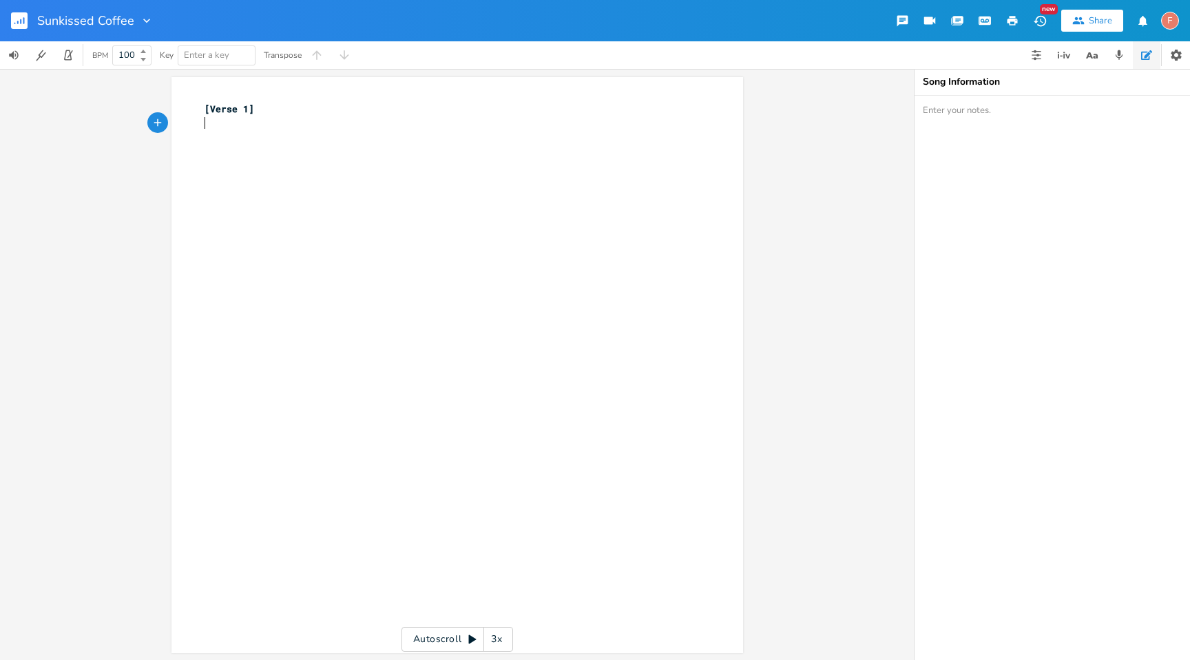
click at [306, 124] on pre "​" at bounding box center [450, 123] width 497 height 14
click at [143, 19] on icon "button" at bounding box center [146, 21] width 7 height 4
click at [169, 42] on span "Edit Rename" at bounding box center [159, 39] width 43 height 10
type input "Sunkissed Coffee Old"
click at [253, 141] on div "xxxxxxxxxx [Verse 1] ​" at bounding box center [468, 378] width 532 height 558
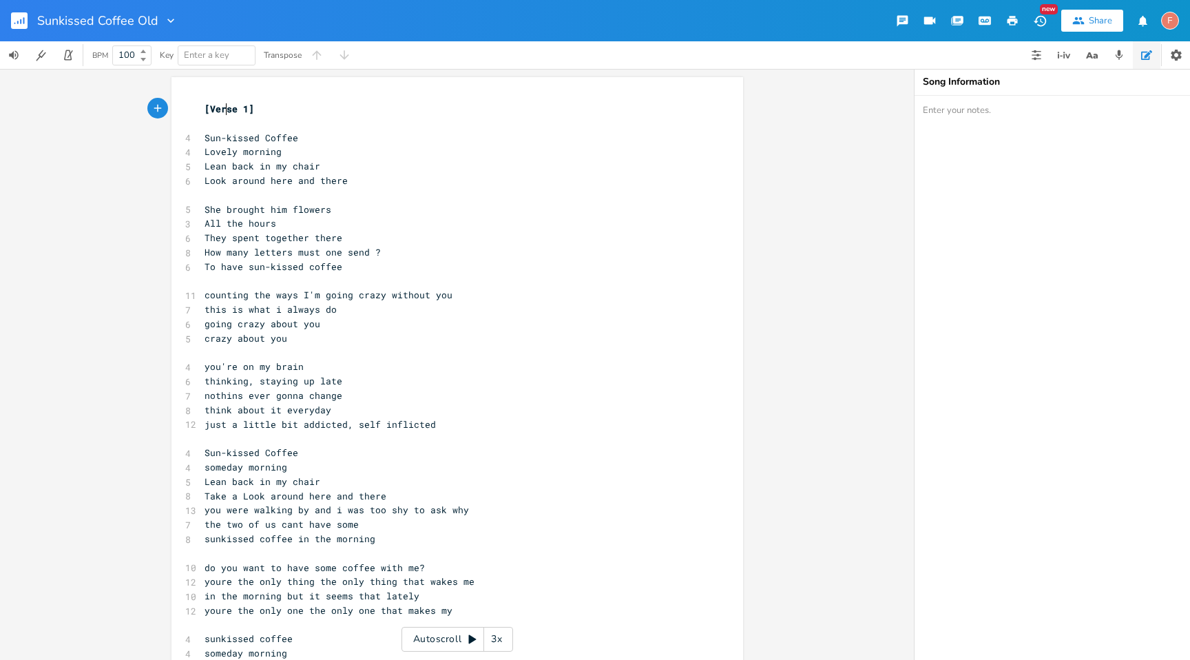
click at [222, 111] on span "[Verse 1]" at bounding box center [230, 109] width 50 height 12
type textarea "Chorus"
click at [393, 284] on pre "​" at bounding box center [450, 281] width 497 height 14
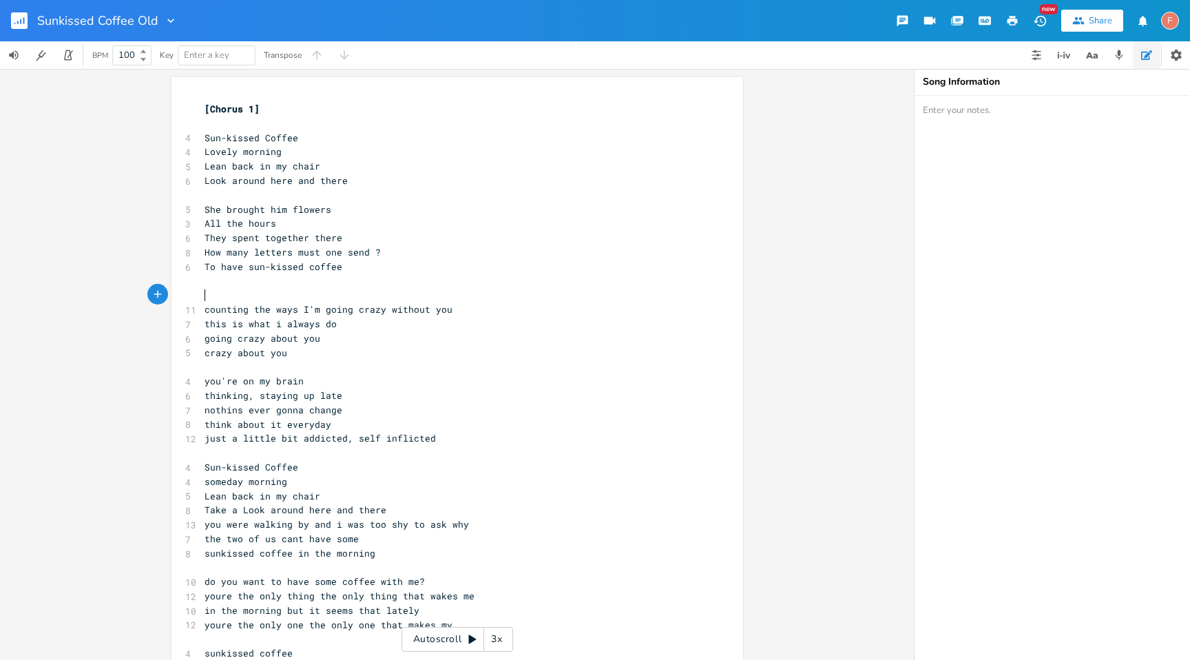
type textarea "[]"
type textarea "verse"
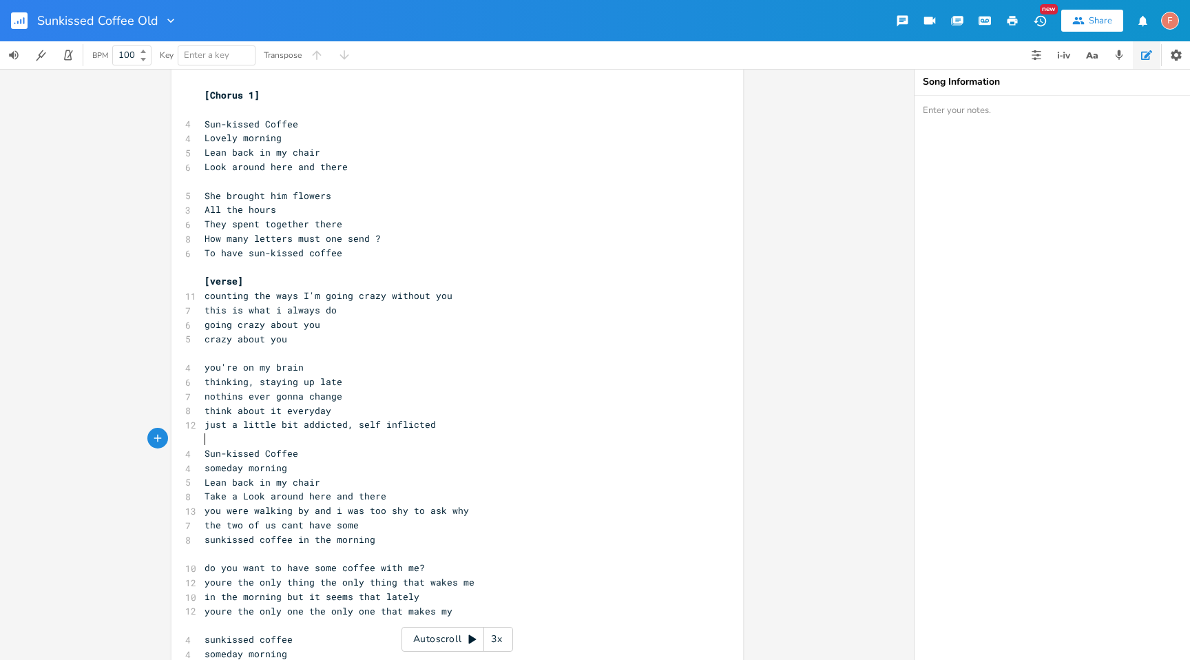
click at [468, 436] on pre "​" at bounding box center [450, 439] width 497 height 14
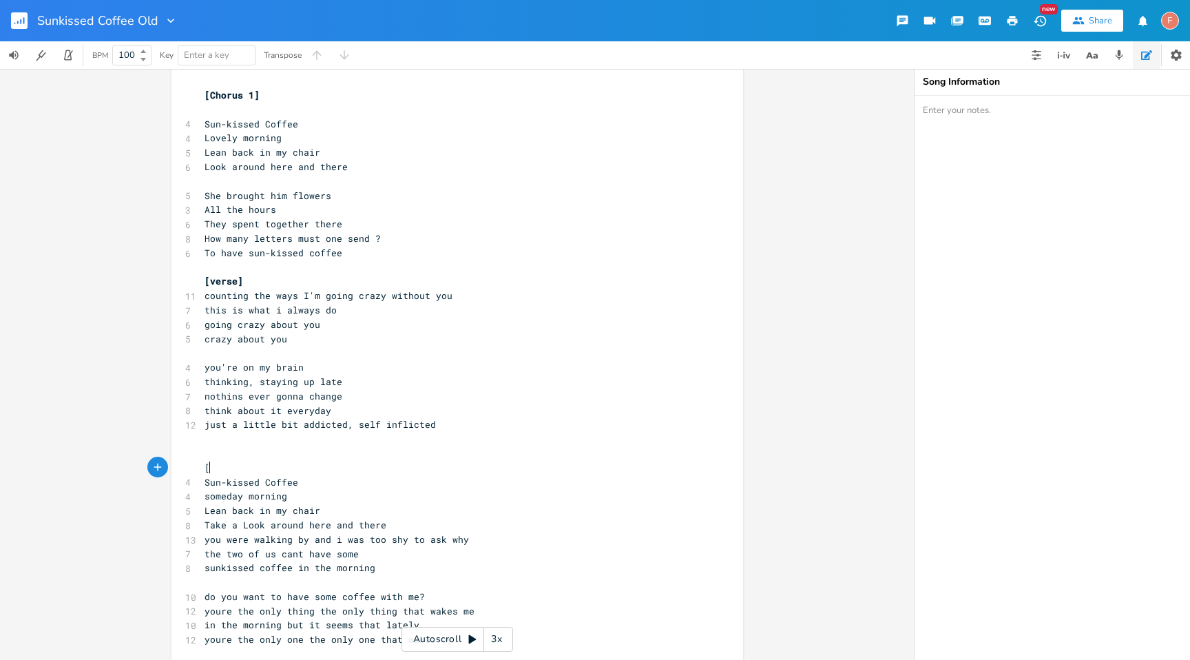
type textarea "[]"
type textarea "chorus 2"
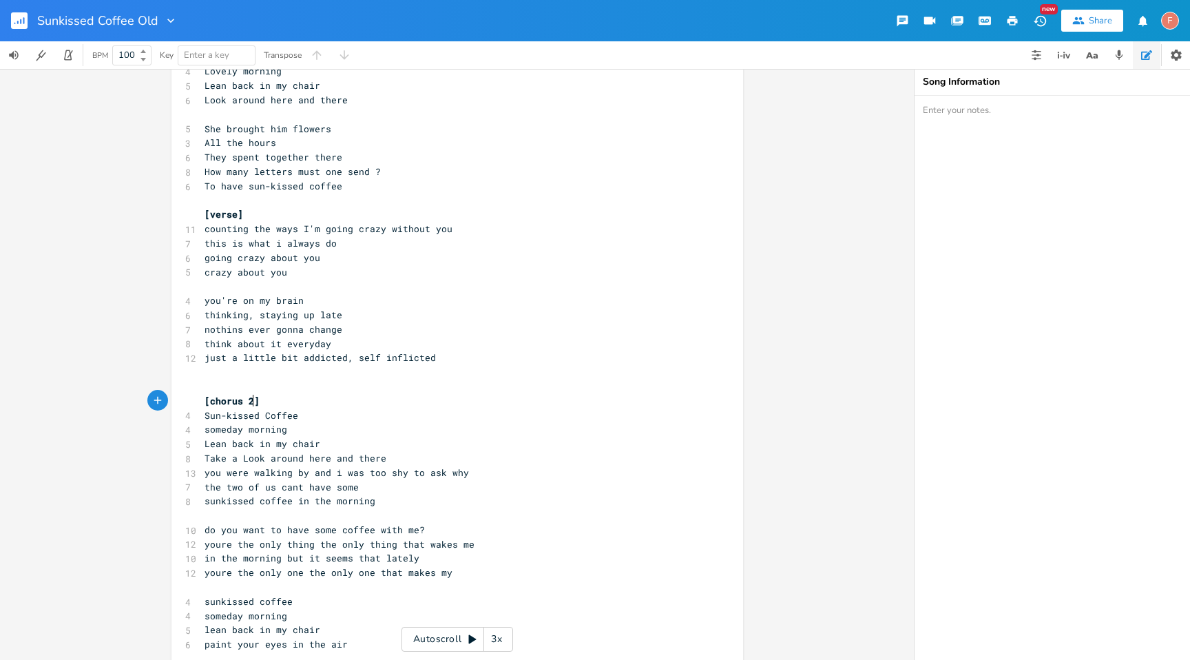
scroll to position [100, 0]
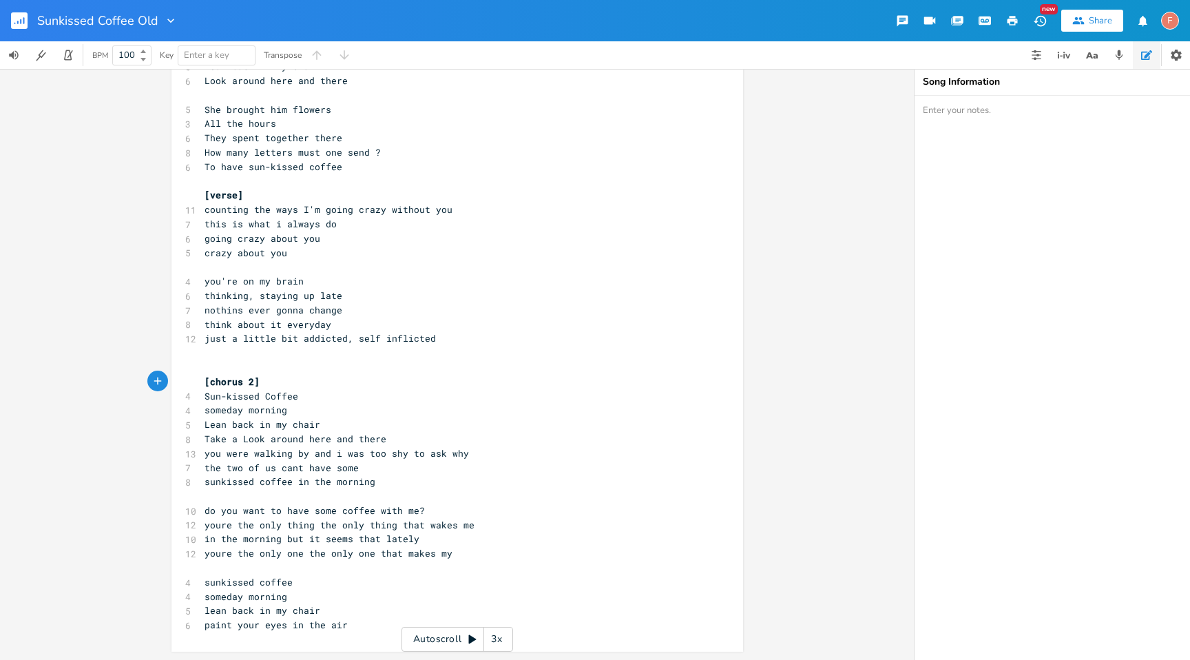
click at [462, 493] on pre "​" at bounding box center [450, 496] width 497 height 14
type textarea "[]"
type textarea "bridge"
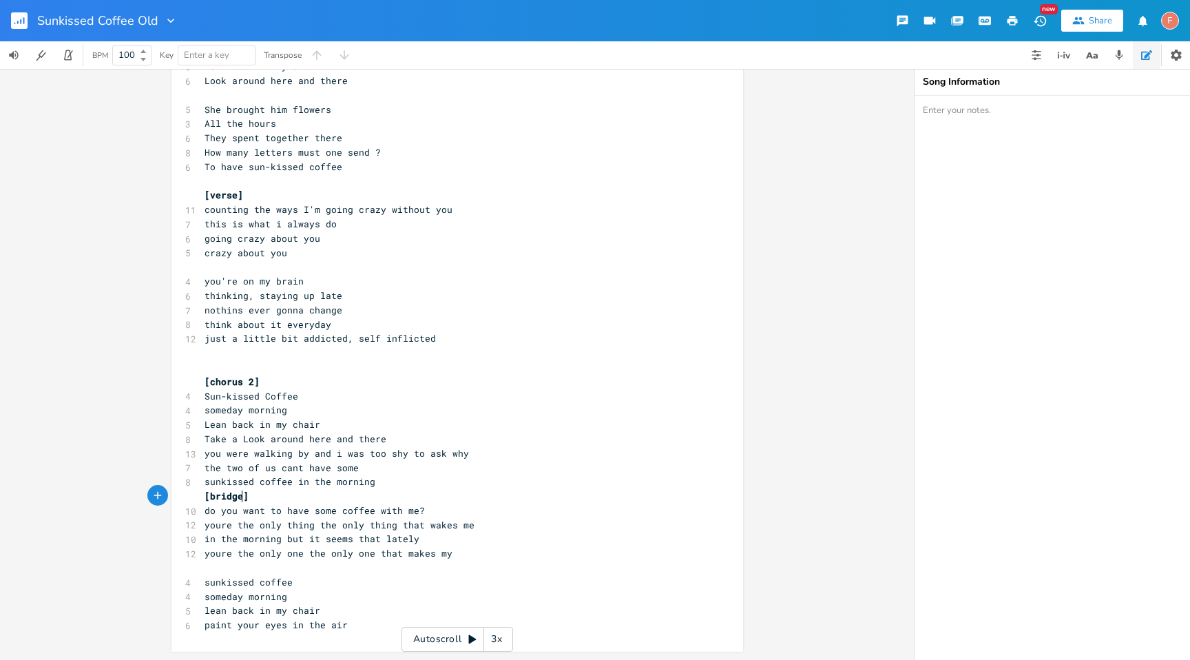
click at [479, 484] on pre "sunkissed coffee in the morning" at bounding box center [450, 482] width 497 height 14
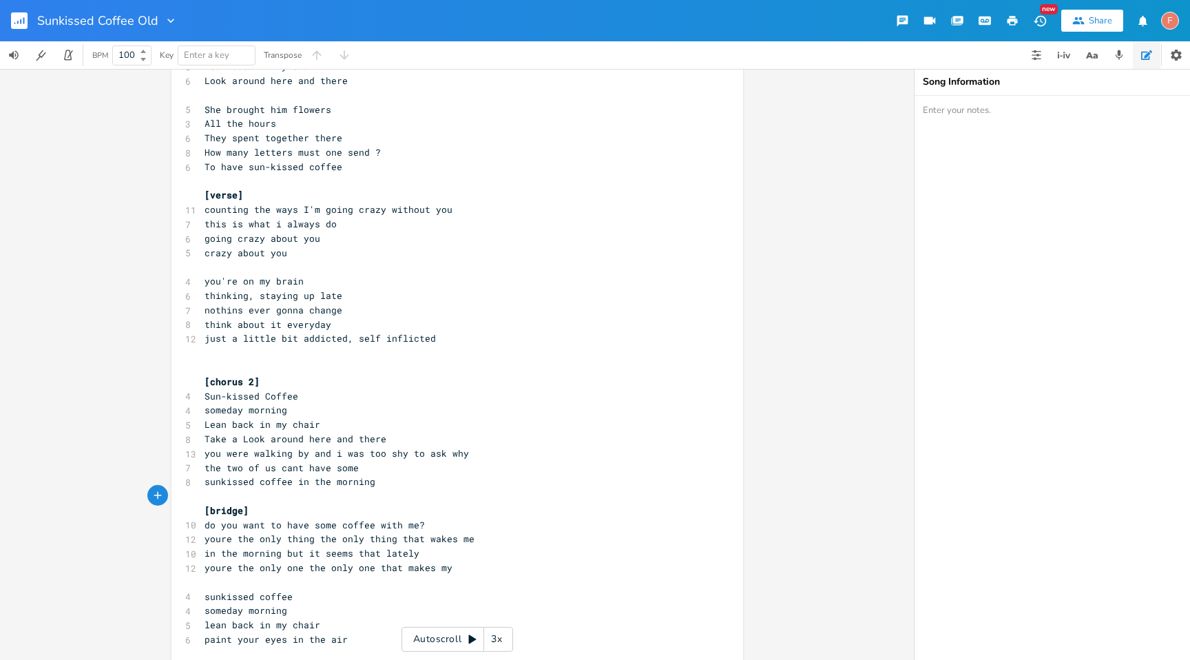
click at [437, 246] on pre "crazy about you" at bounding box center [450, 253] width 497 height 14
click at [454, 259] on pre "crazy about you" at bounding box center [450, 253] width 497 height 14
click at [452, 271] on pre "​" at bounding box center [450, 267] width 497 height 14
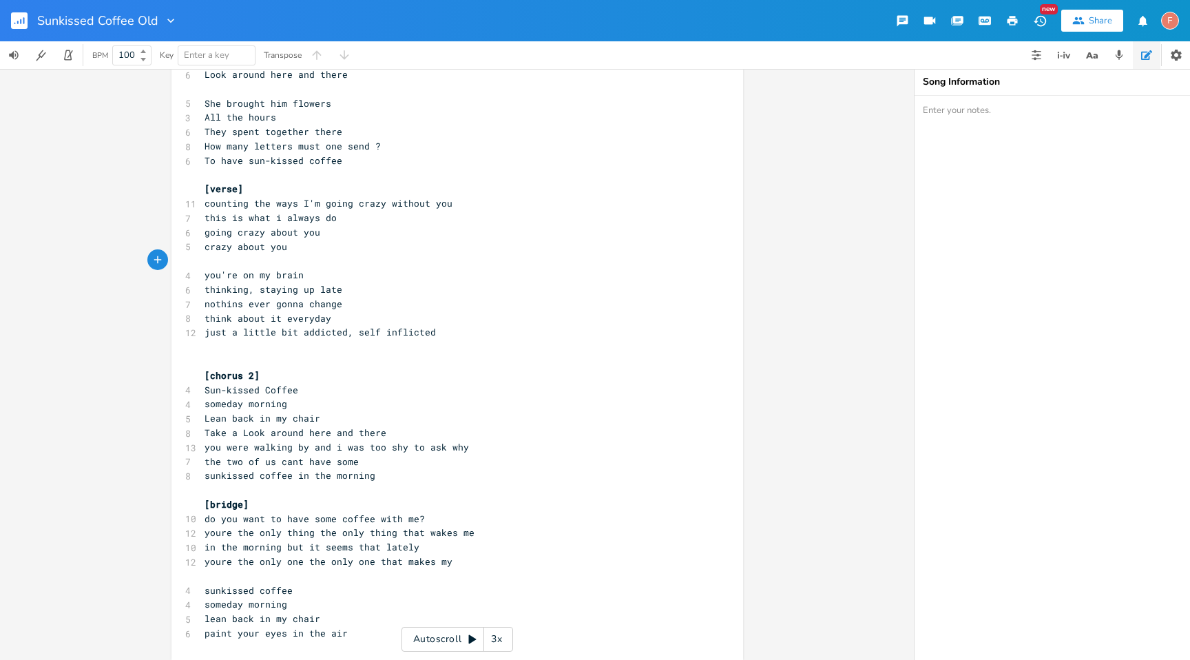
scroll to position [114, 0]
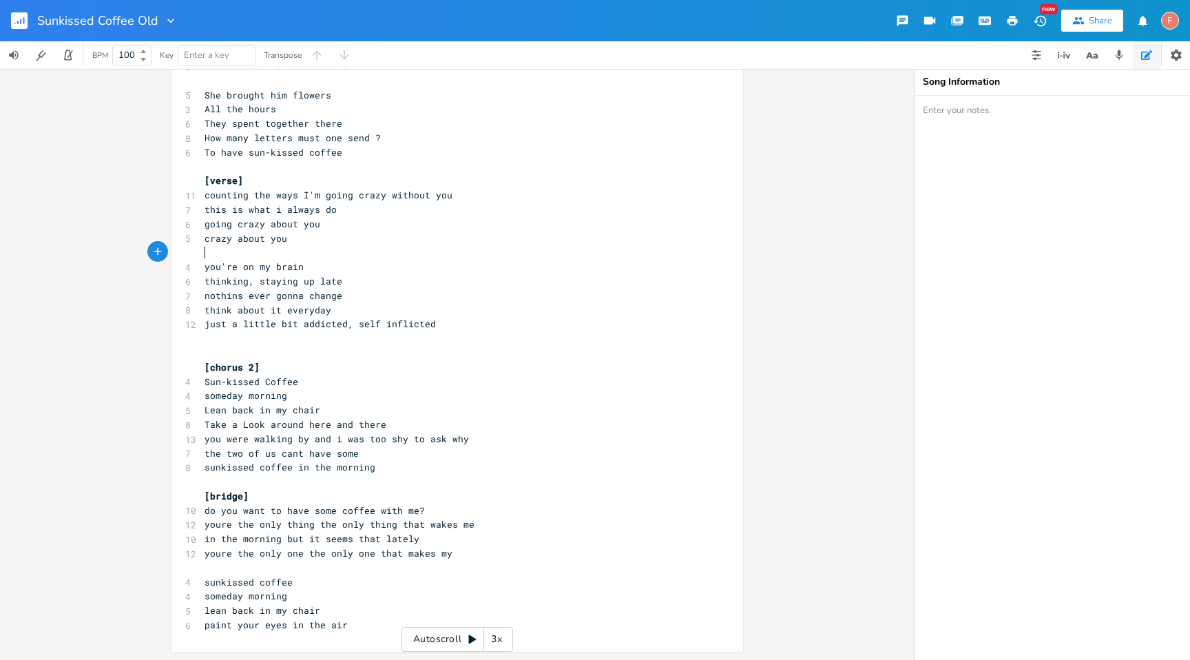
click at [314, 568] on pre "​" at bounding box center [450, 568] width 497 height 14
type textarea "[]"
type textarea "chorus 3"
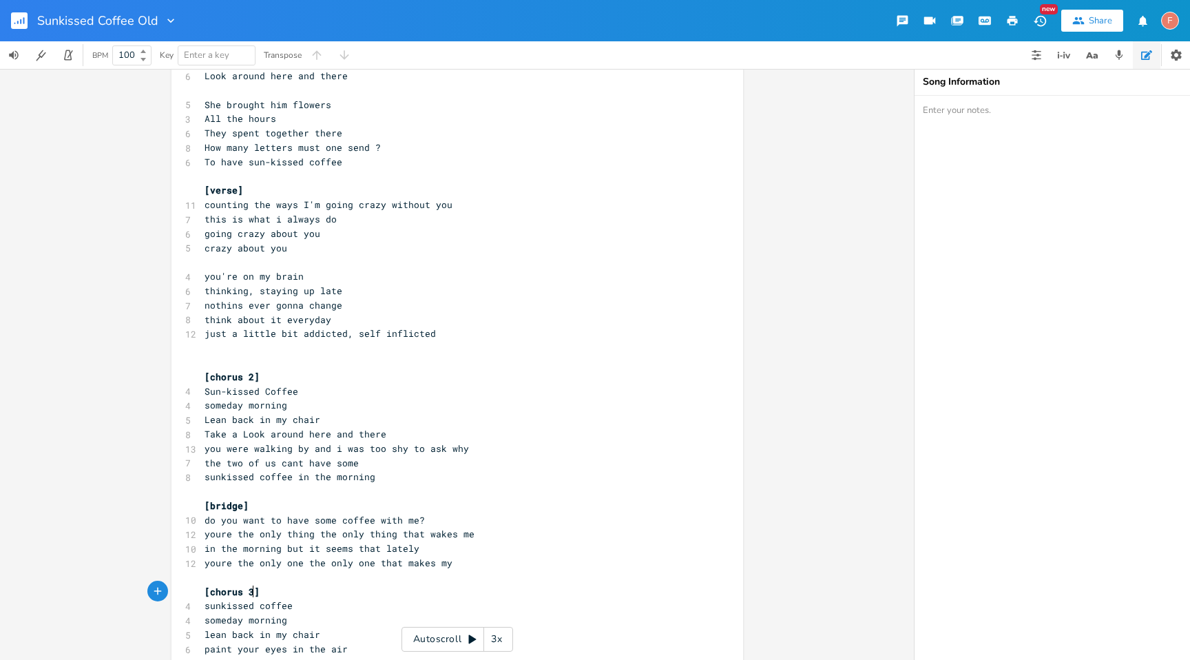
click at [306, 267] on pre "​" at bounding box center [450, 262] width 497 height 14
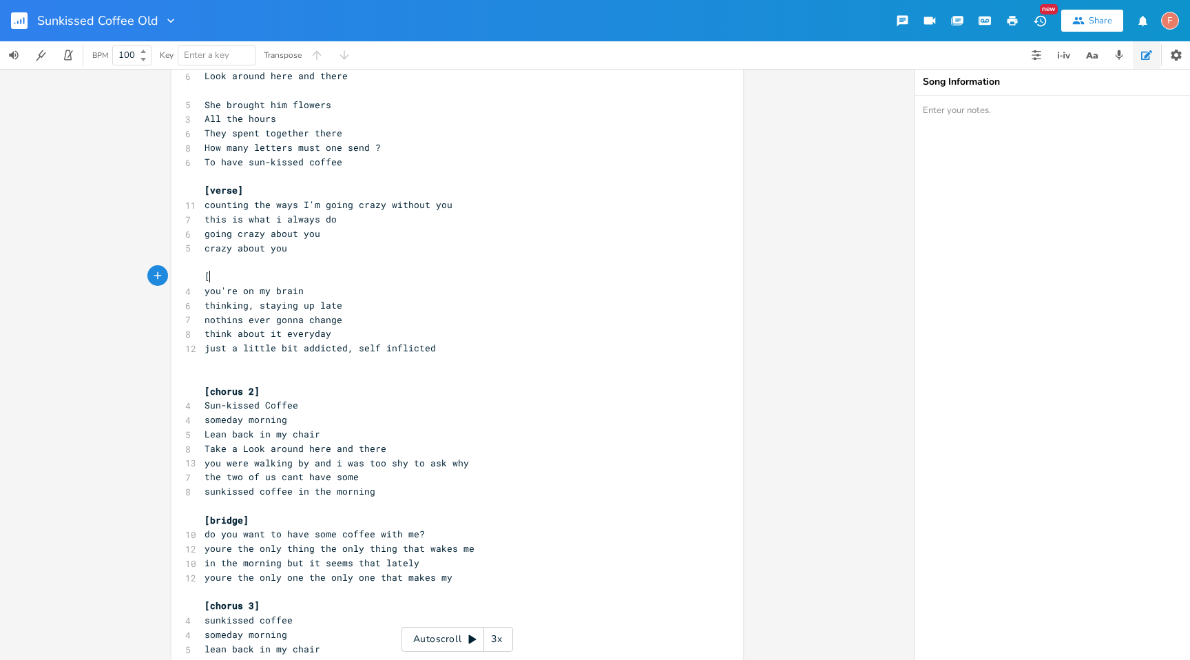
type textarea "[]"
type textarea "bridge 2"
type textarea "1"
click at [234, 521] on span "[bridge]" at bounding box center [227, 520] width 44 height 12
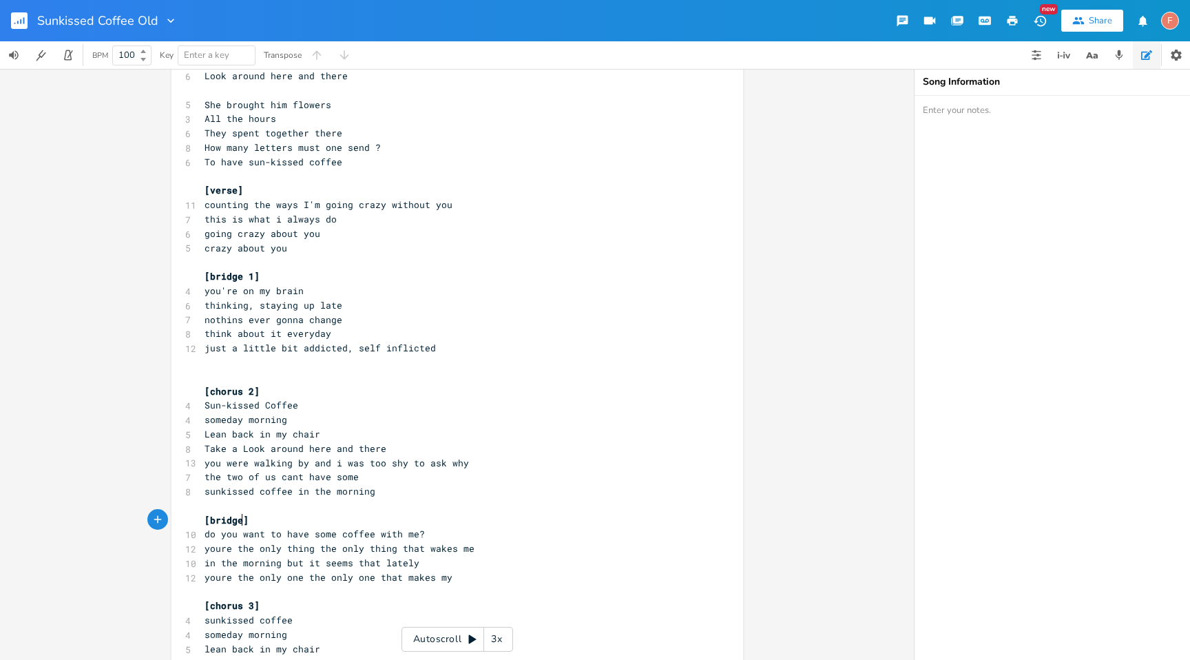
scroll to position [0, 7]
type textarea "2"
click at [584, 338] on pre "think about it everyday" at bounding box center [450, 333] width 497 height 14
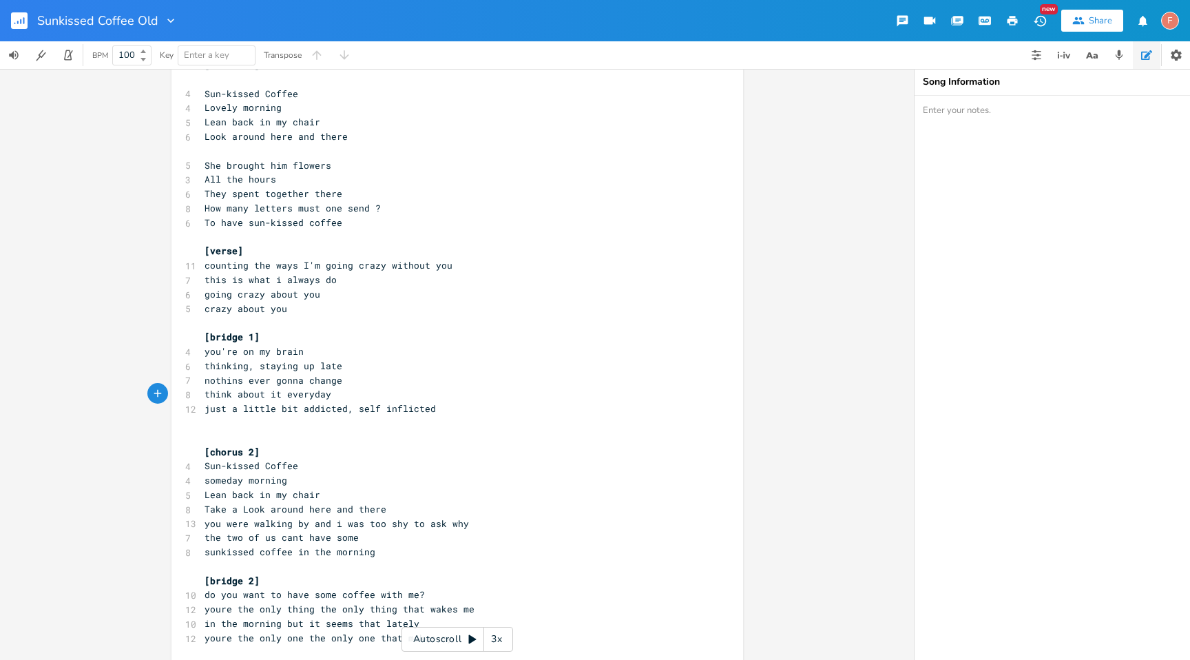
scroll to position [0, 0]
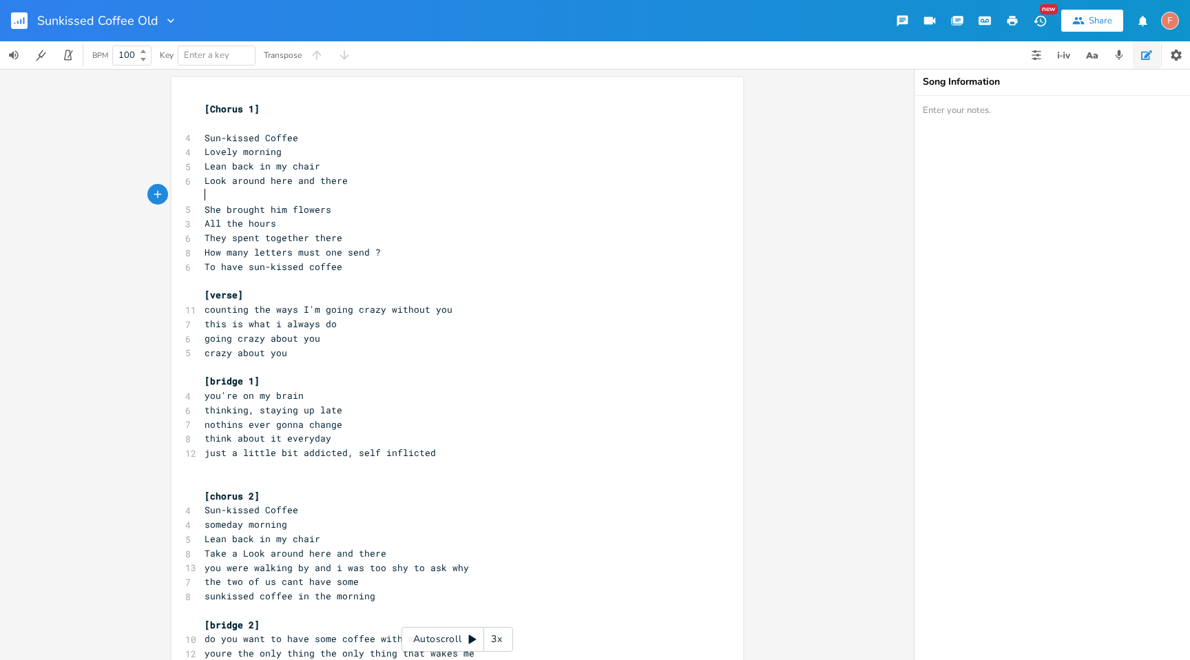
click at [409, 191] on pre "​" at bounding box center [450, 195] width 497 height 14
